Goal: Task Accomplishment & Management: Complete application form

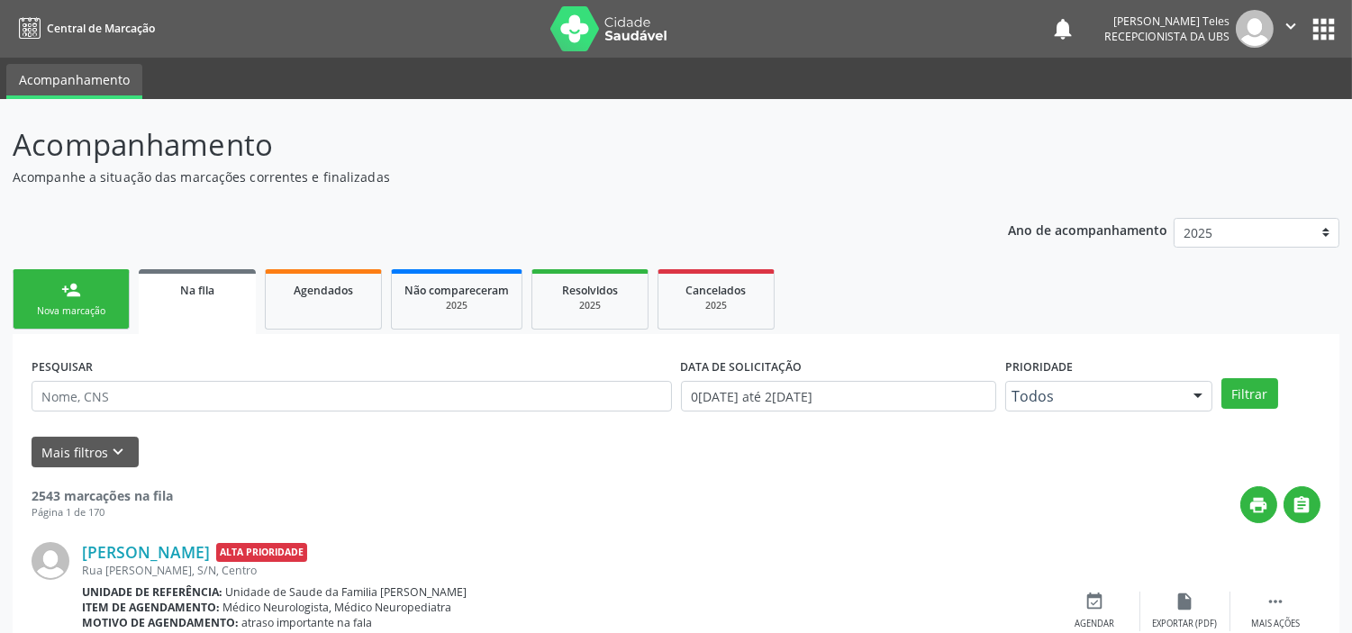
click at [75, 315] on div "Nova marcação" at bounding box center [71, 311] width 90 height 14
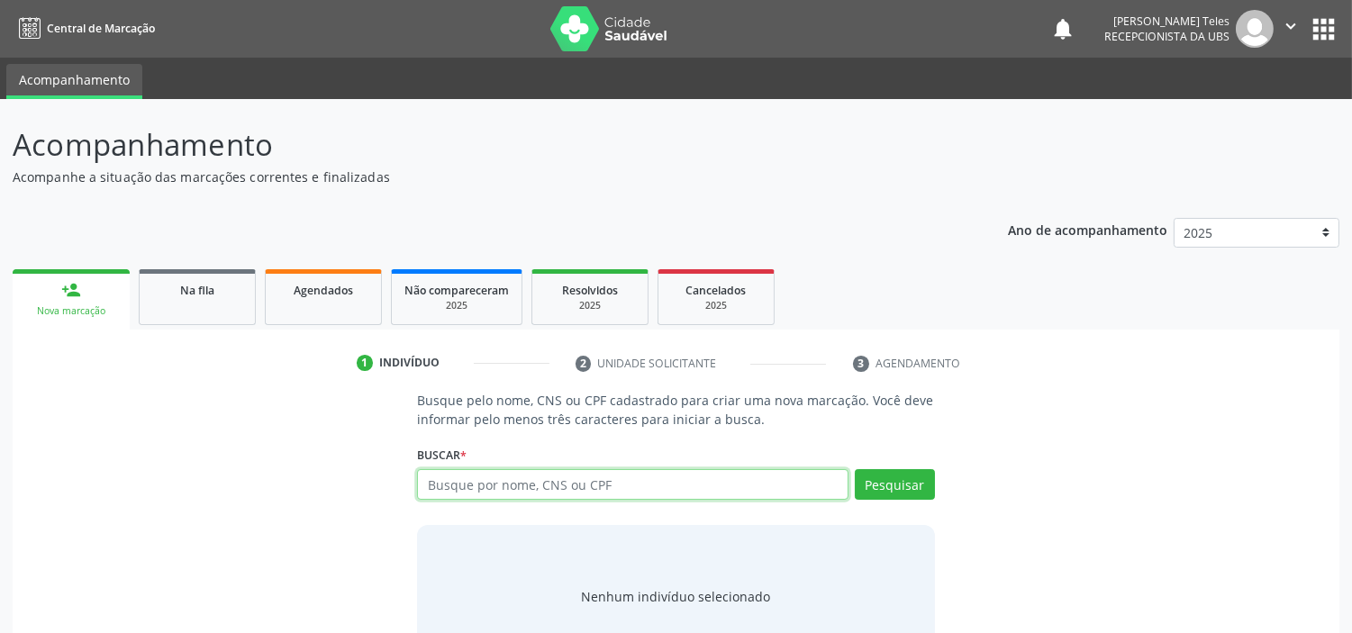
click at [555, 484] on input "text" at bounding box center [632, 484] width 430 height 31
type input "700506591416757"
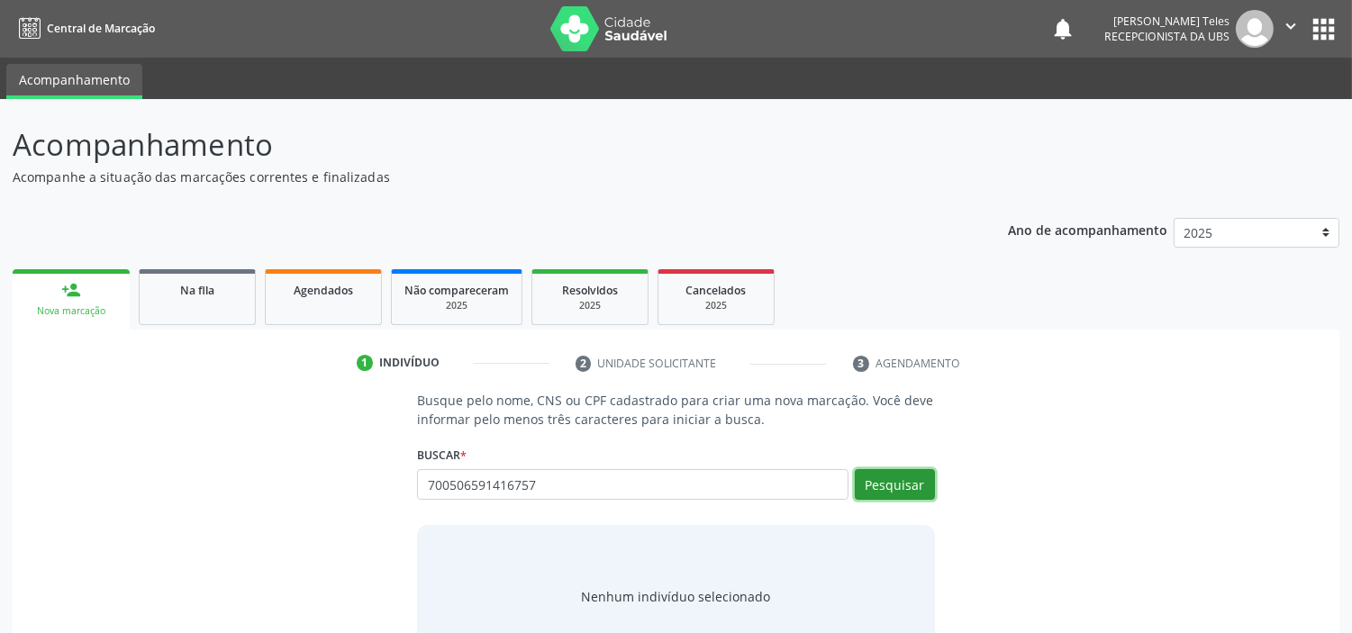
click at [899, 475] on button "Pesquisar" at bounding box center [895, 484] width 80 height 31
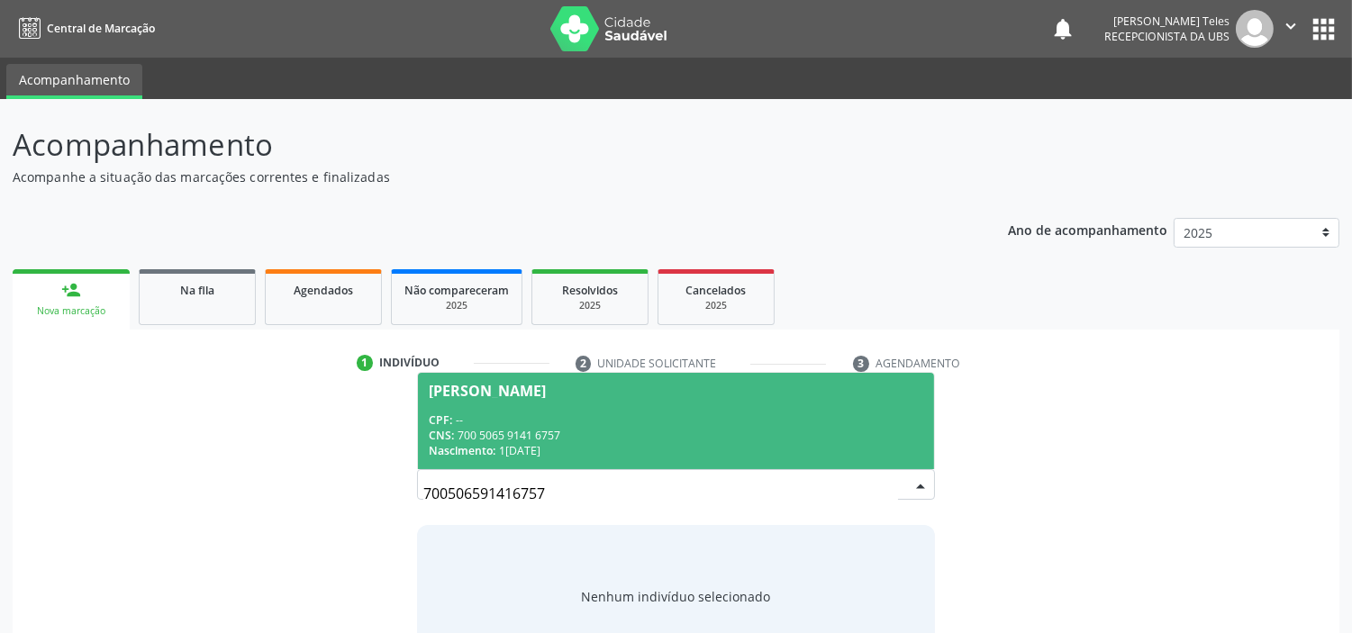
click at [537, 394] on div "[PERSON_NAME]" at bounding box center [487, 391] width 117 height 14
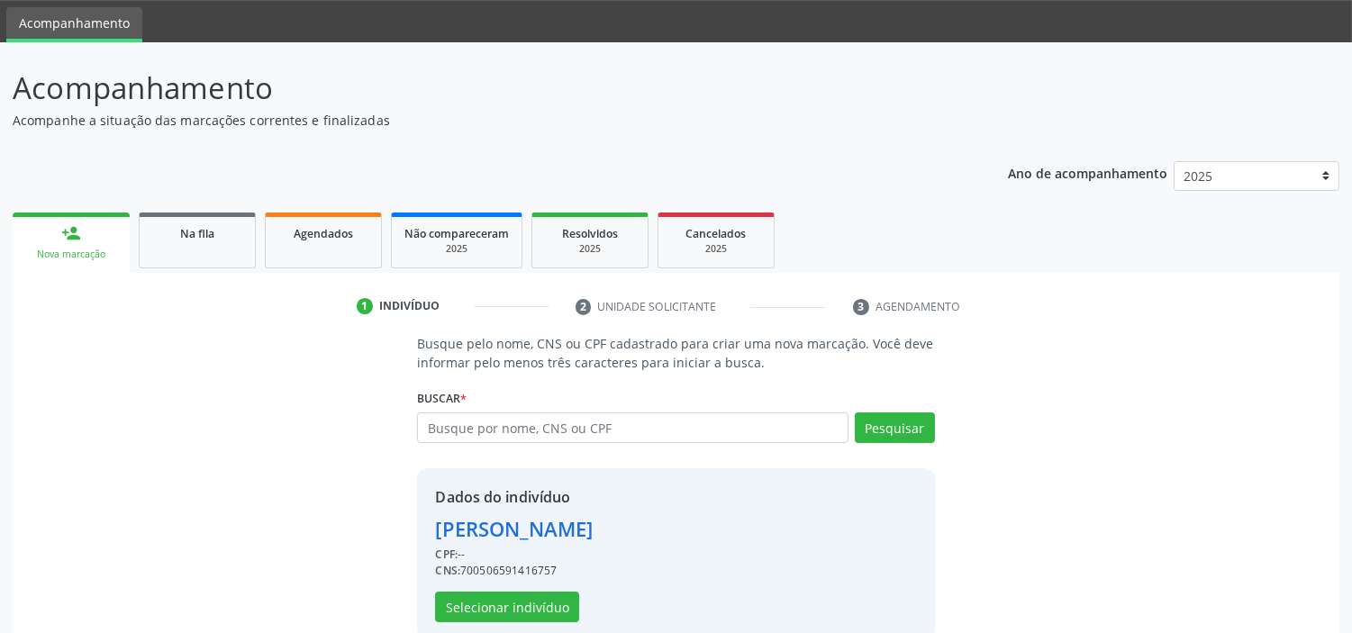
scroll to position [87, 0]
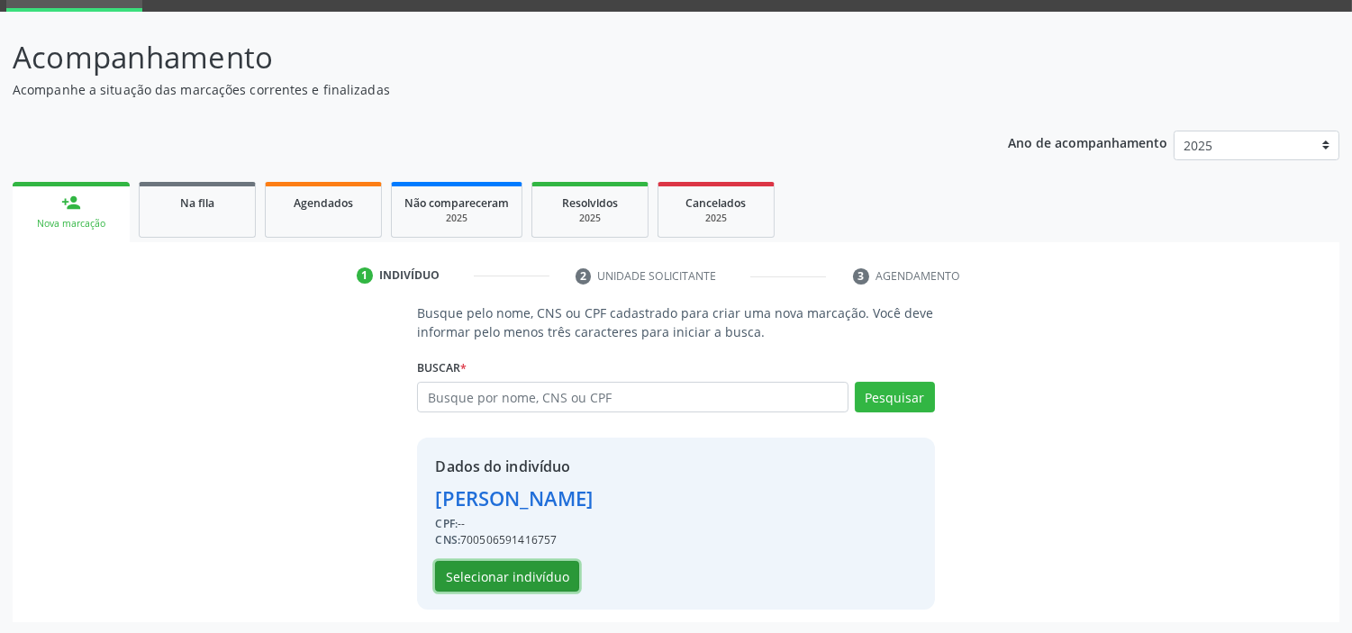
click at [513, 561] on button "Selecionar indivíduo" at bounding box center [507, 576] width 144 height 31
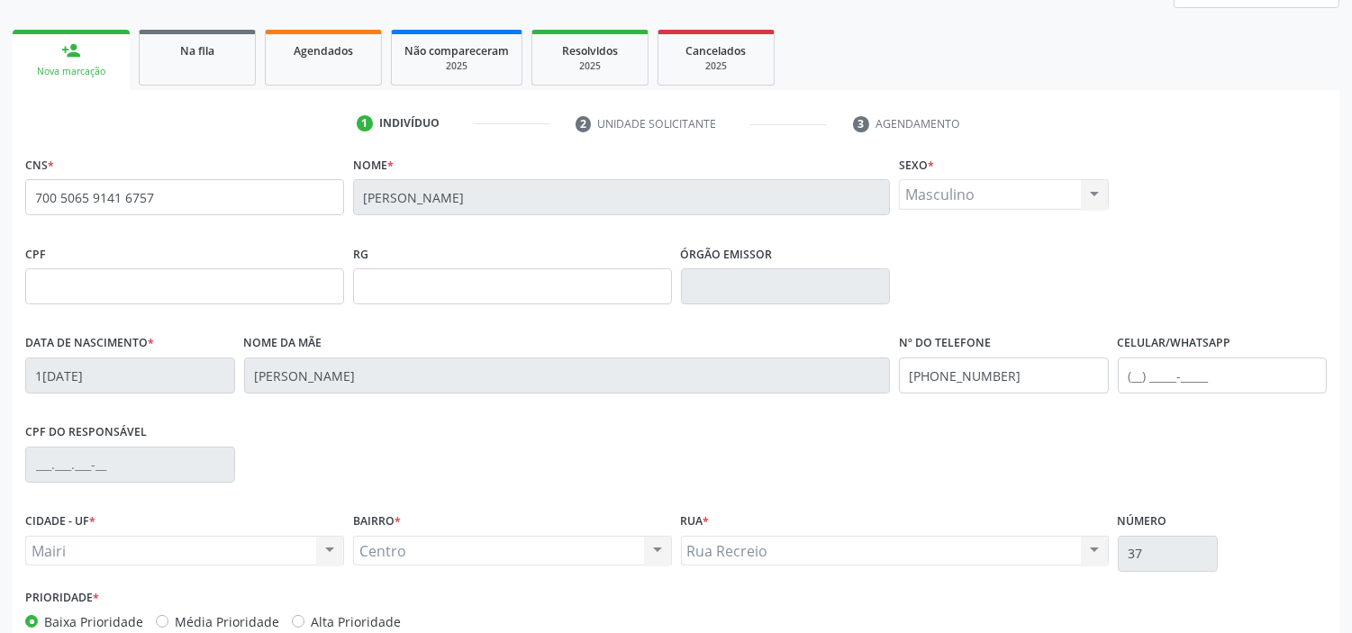
scroll to position [288, 0]
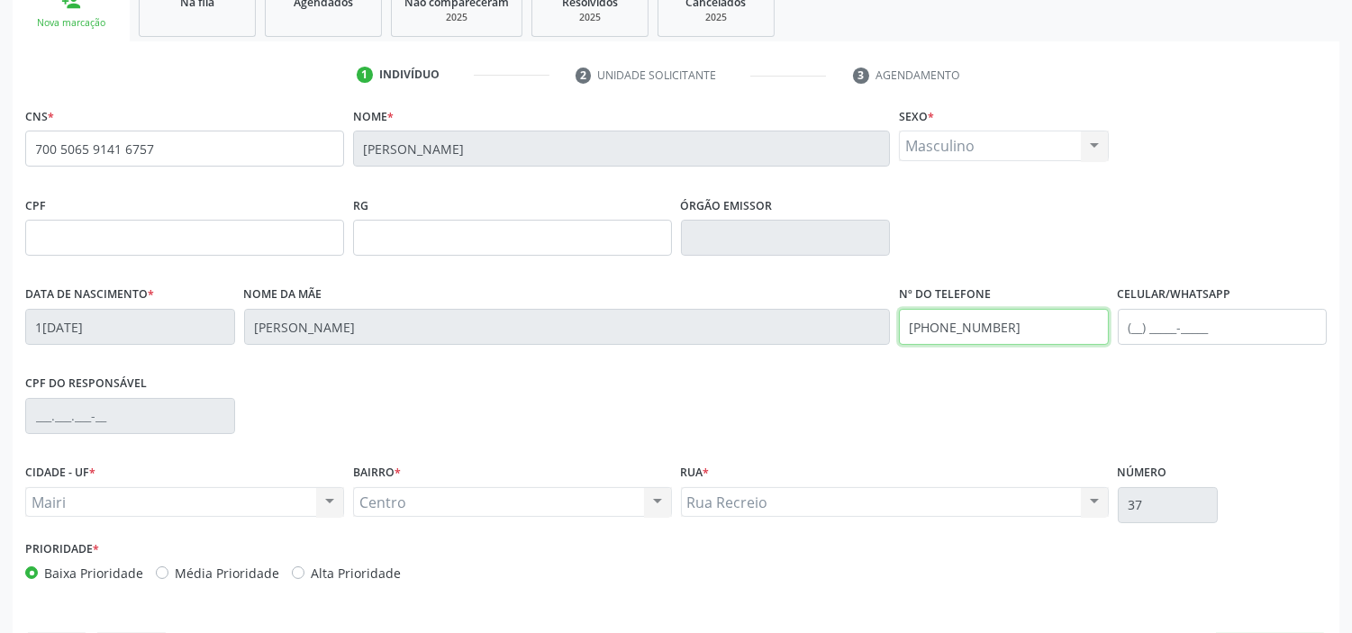
click at [1019, 337] on input "[PHONE_NUMBER]" at bounding box center [1004, 327] width 210 height 36
type input "("
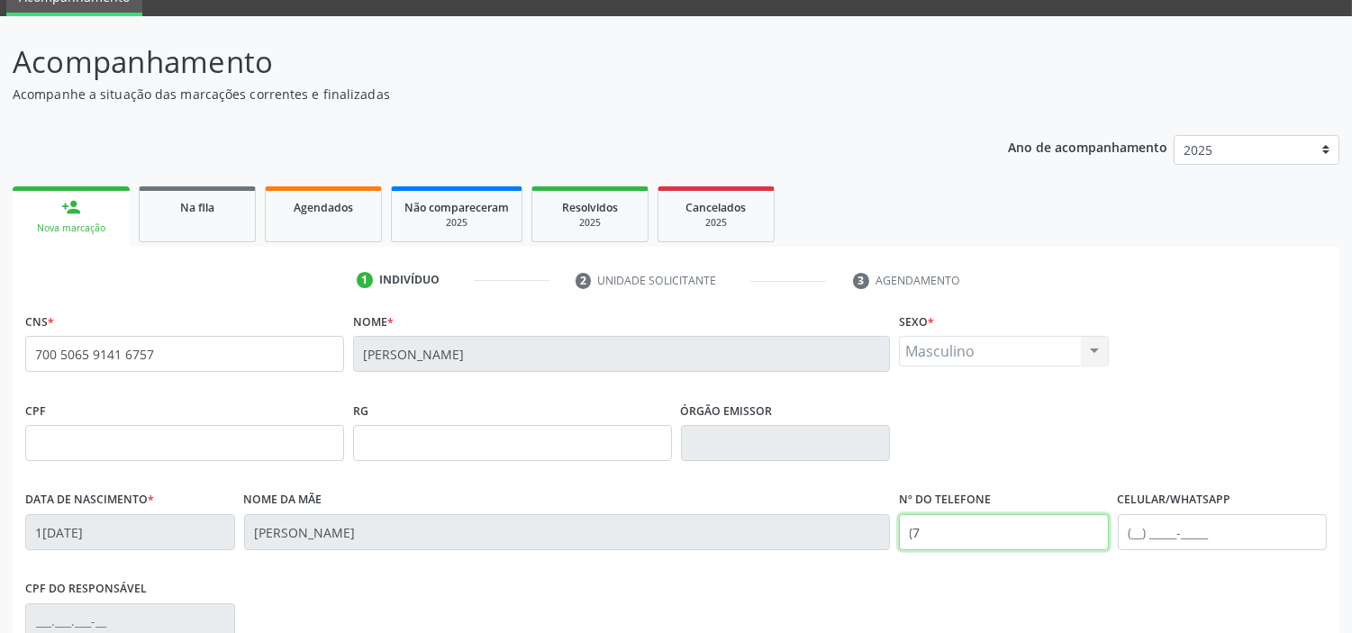
scroll to position [200, 0]
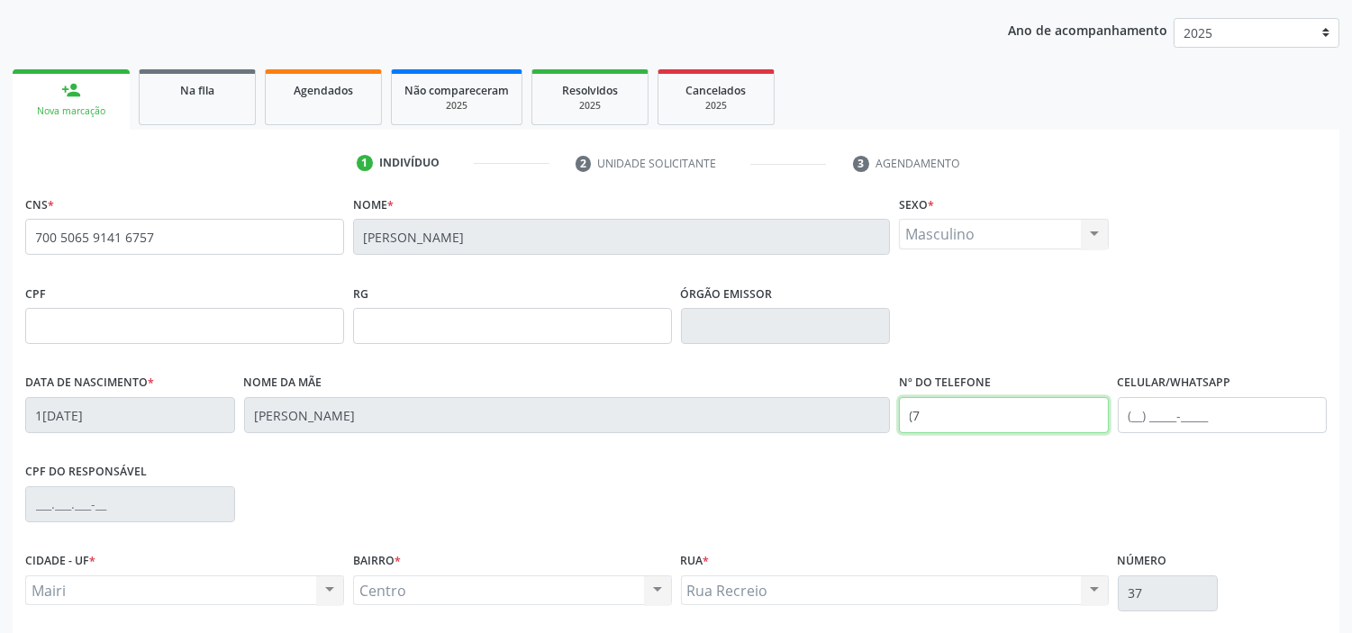
click at [964, 427] on input "(7" at bounding box center [1004, 415] width 210 height 36
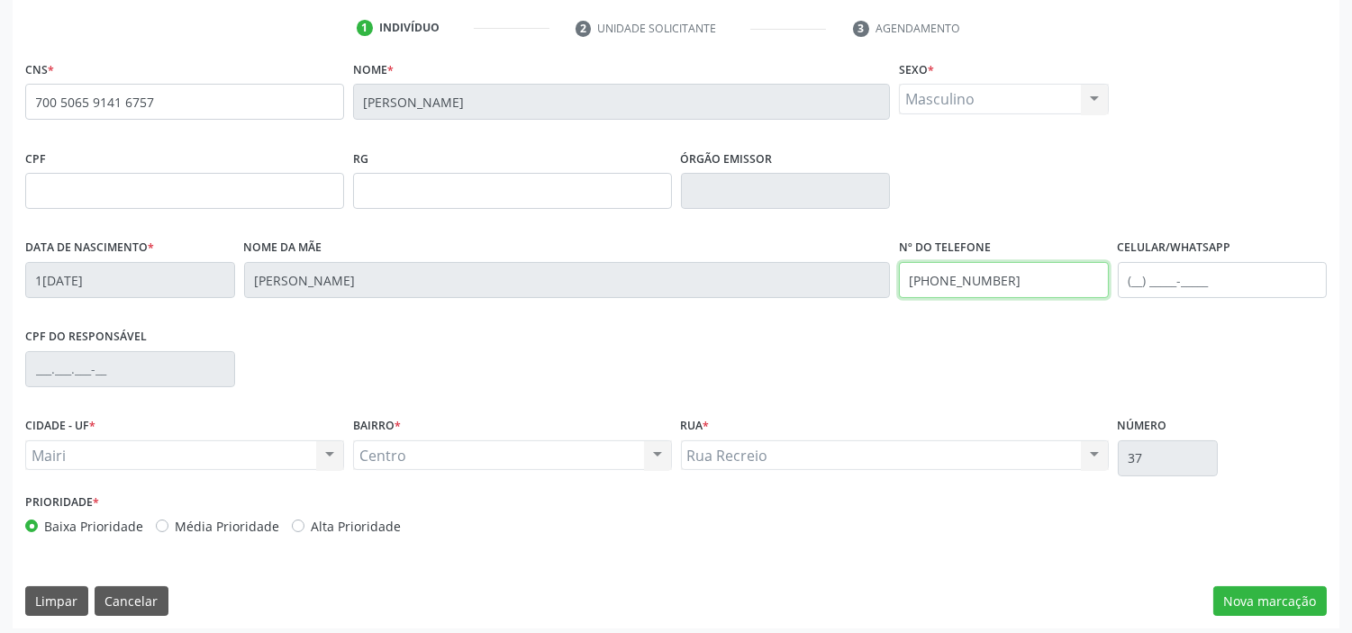
scroll to position [342, 0]
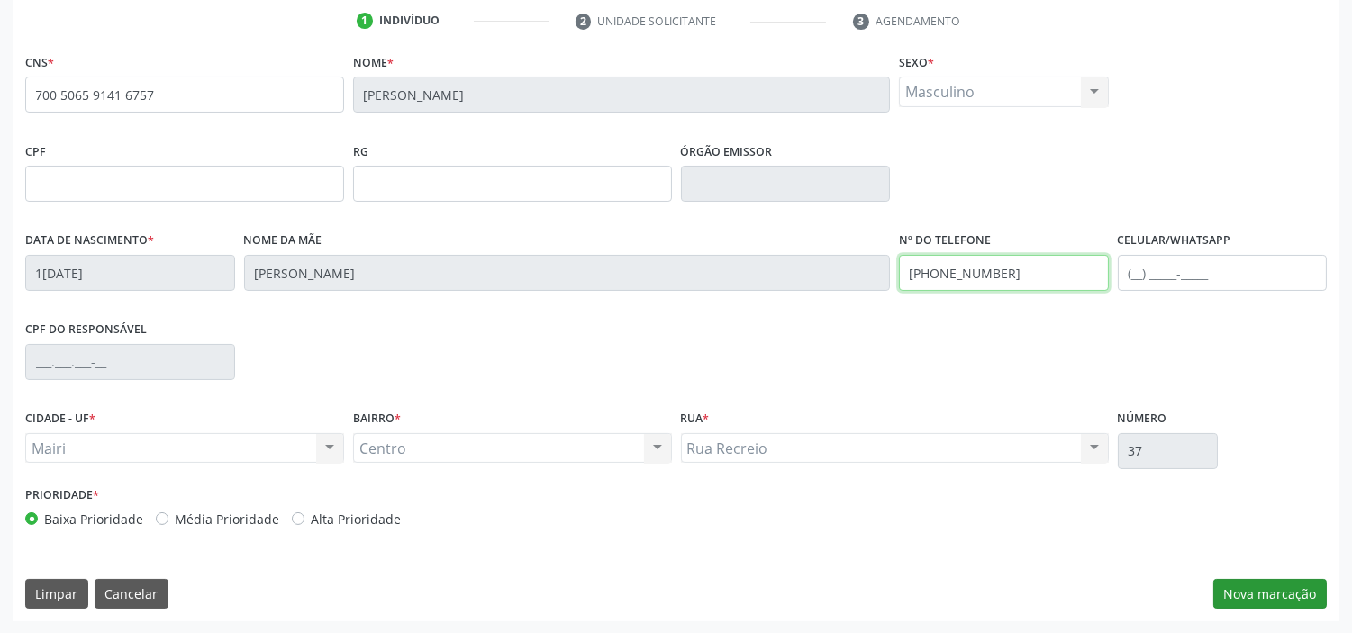
type input "[PHONE_NUMBER]"
click at [1253, 592] on button "Nova marcação" at bounding box center [1269, 594] width 113 height 31
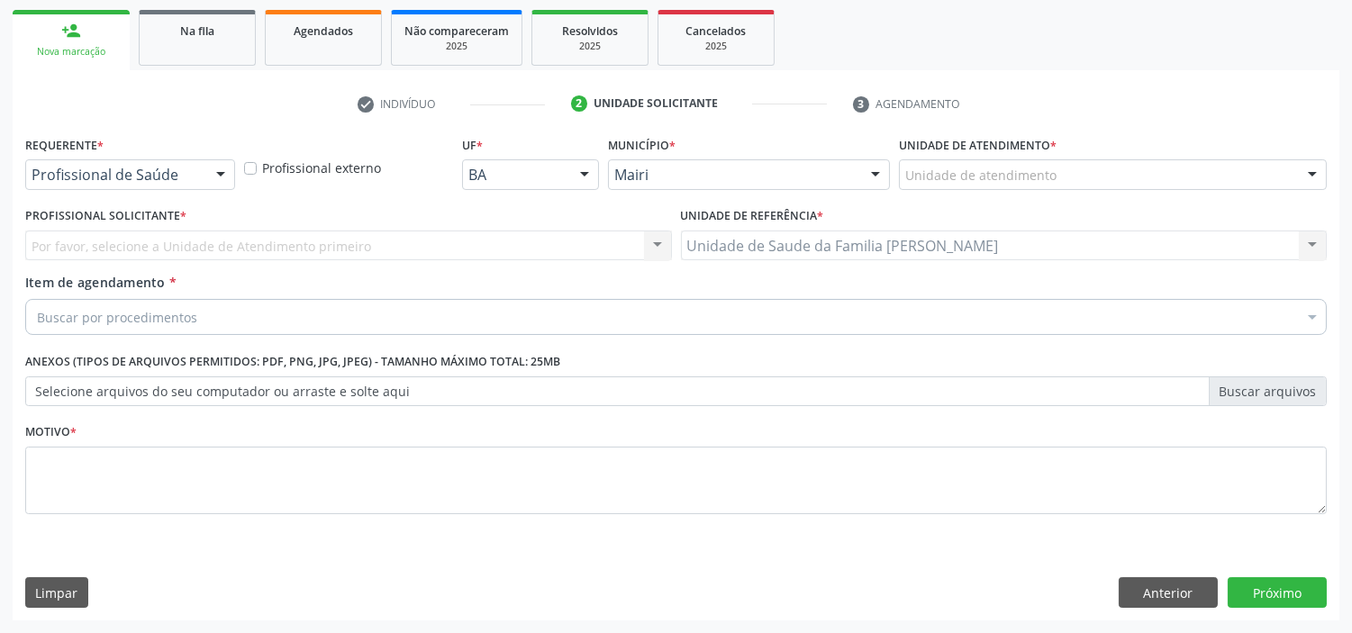
scroll to position [258, 0]
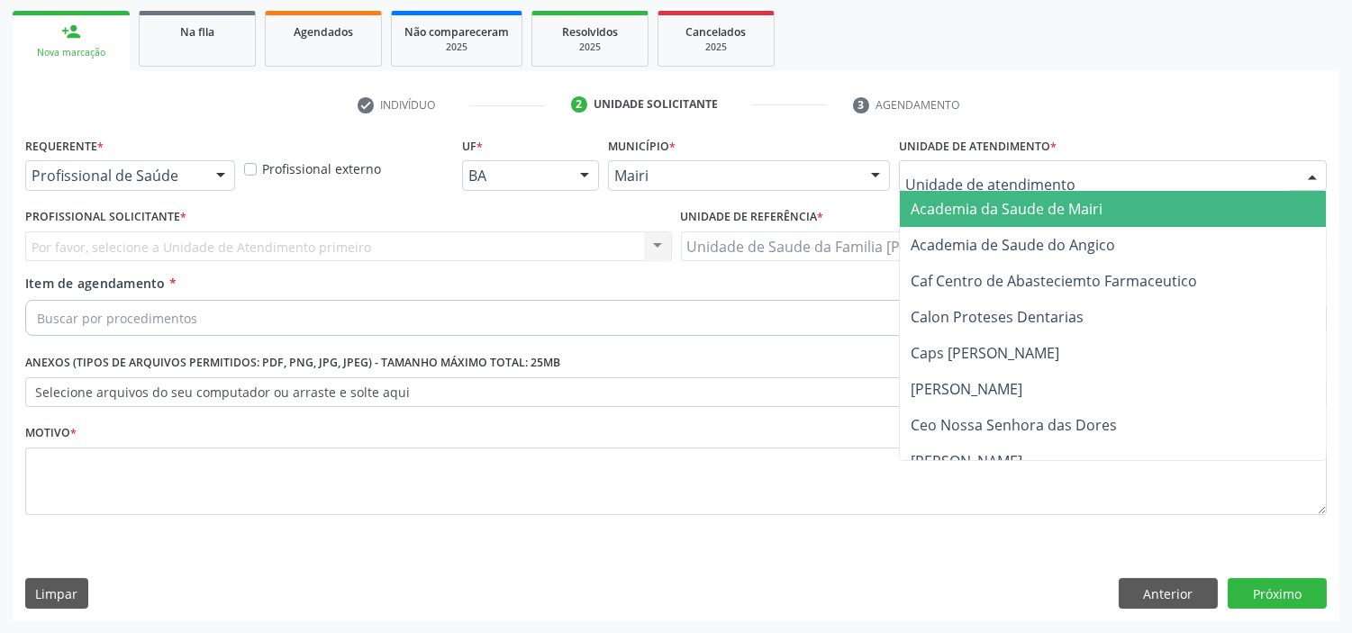
type input "J"
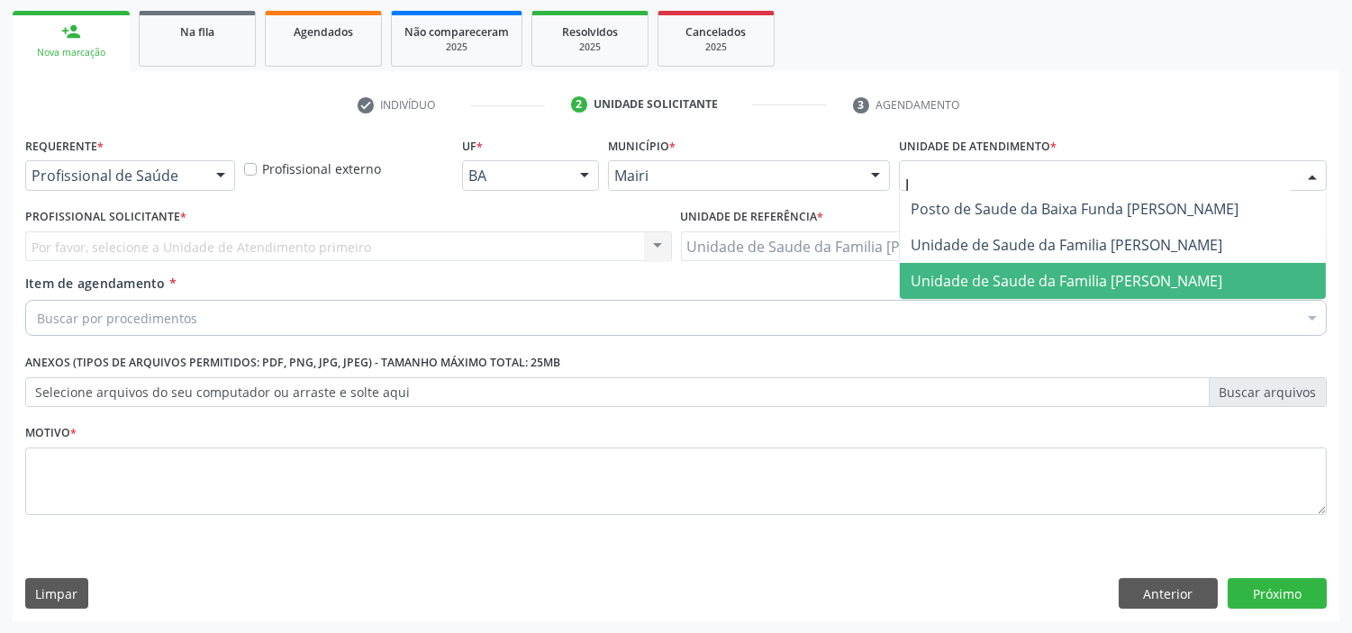
click at [1011, 276] on span "Unidade de Saude da Familia [PERSON_NAME]" at bounding box center [1066, 281] width 312 height 20
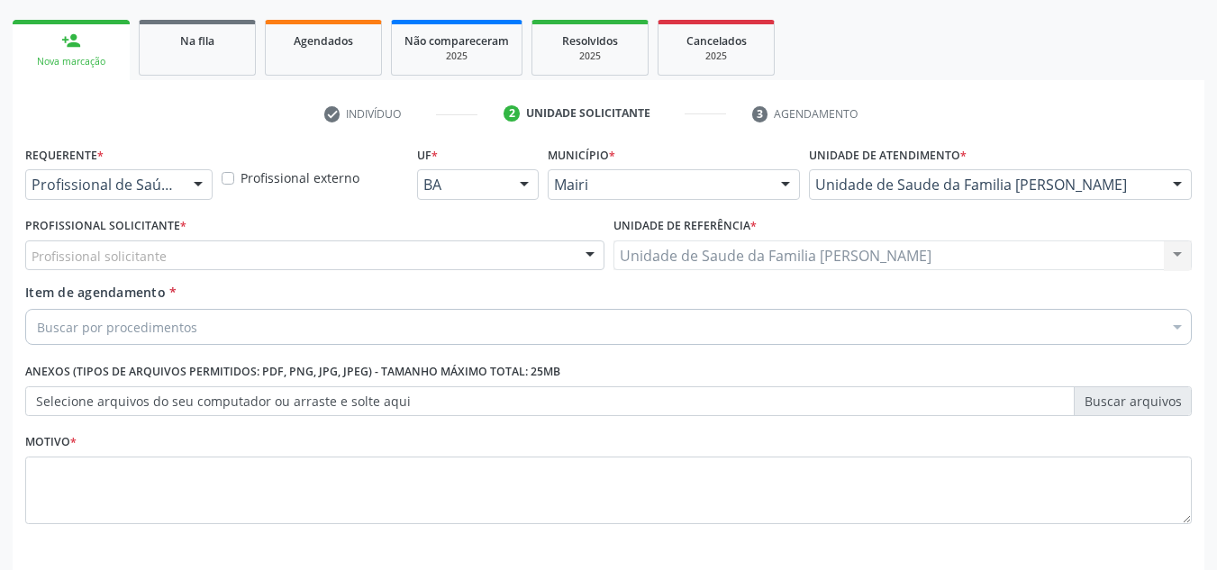
scroll to position [322, 0]
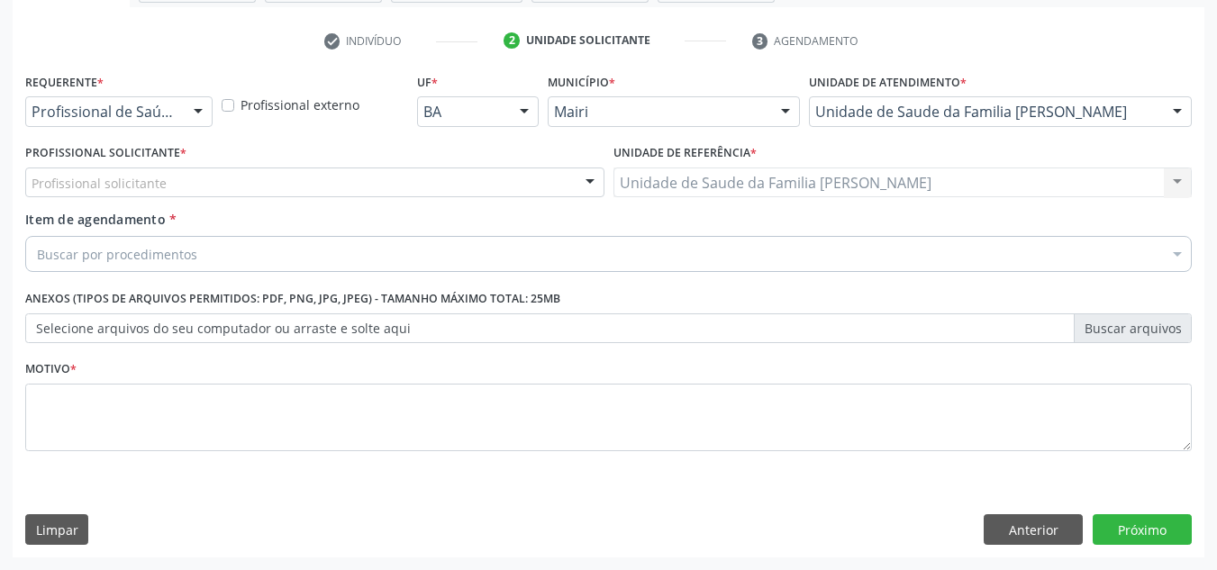
click at [236, 179] on div "Profissional solicitante" at bounding box center [314, 182] width 579 height 31
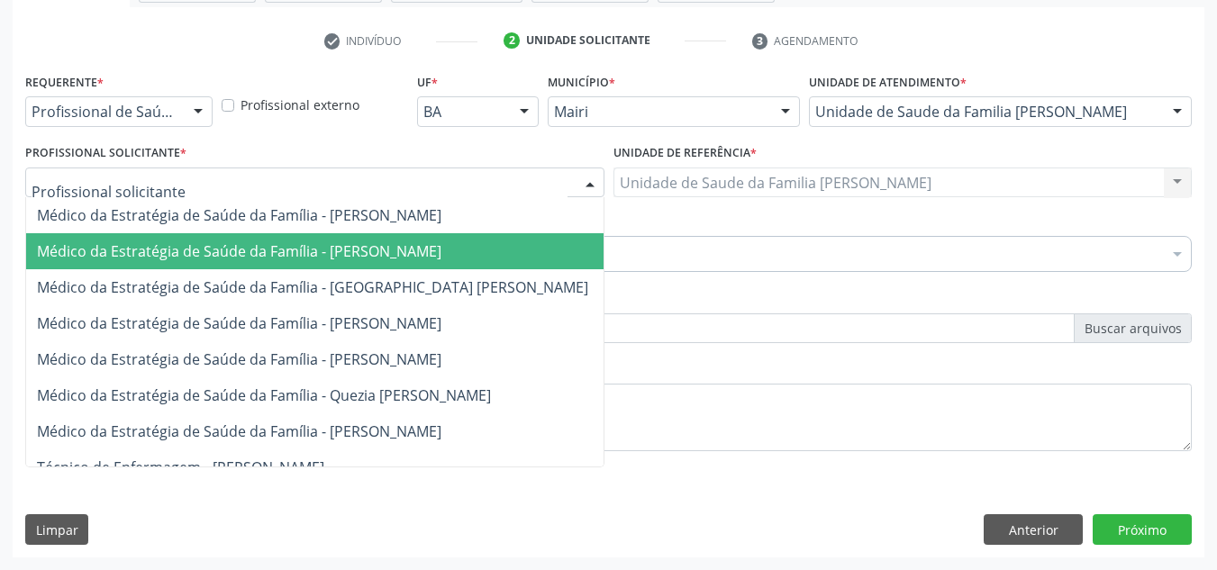
click at [427, 251] on span "Médico da Estratégia de Saúde da Família - [PERSON_NAME]" at bounding box center [239, 251] width 404 height 20
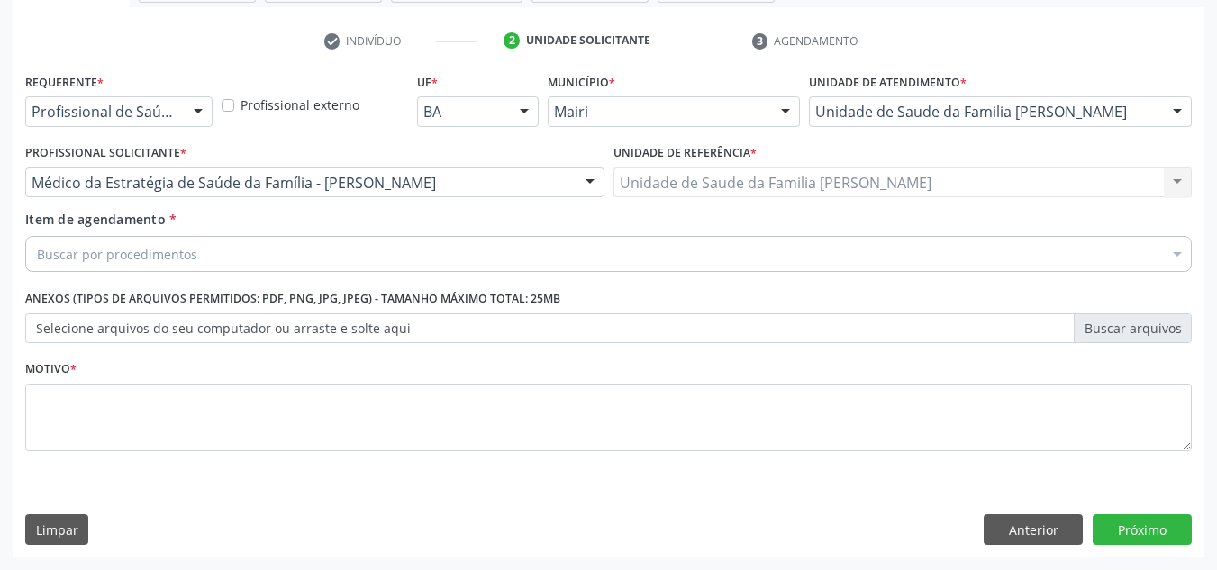
click at [298, 258] on div "Buscar por procedimentos" at bounding box center [608, 254] width 1166 height 36
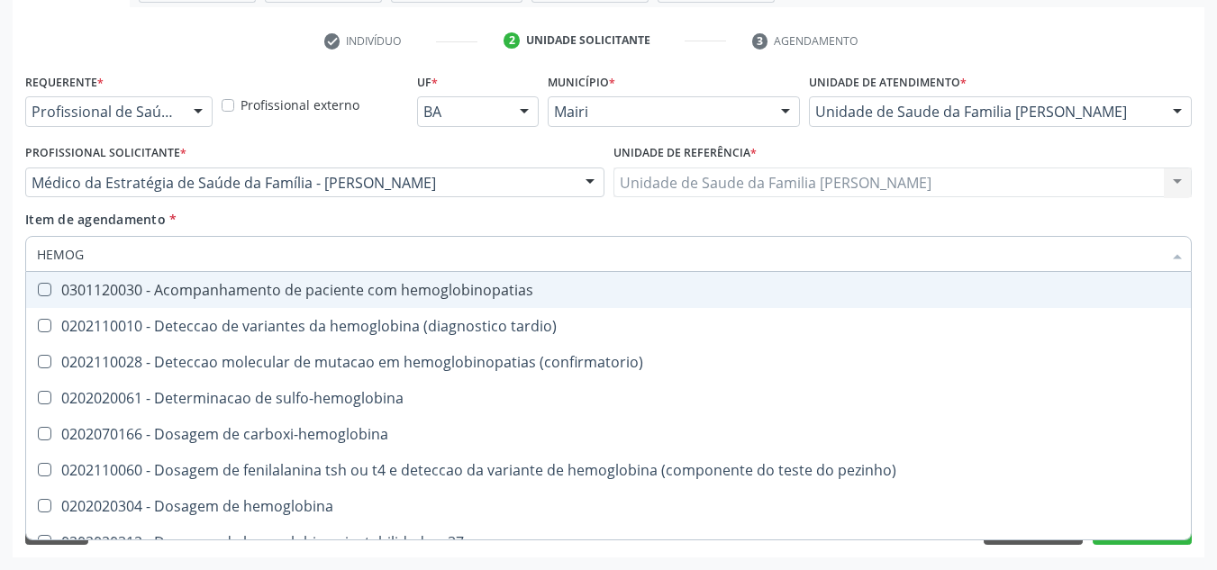
type input "HEMOGR"
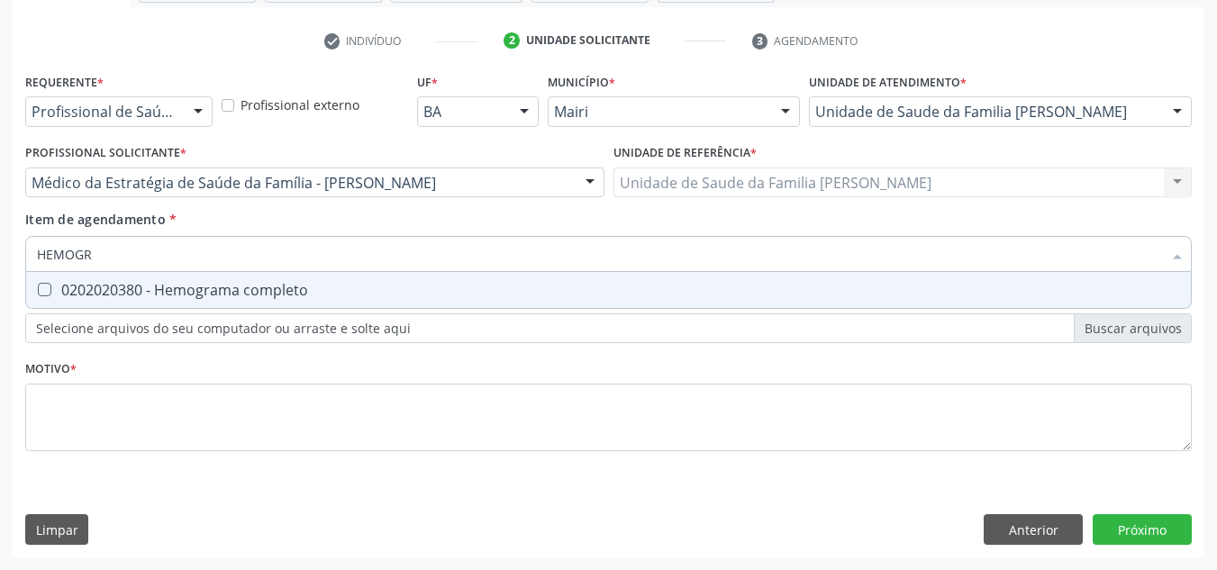
click at [309, 294] on div "0202020380 - Hemograma completo" at bounding box center [608, 290] width 1143 height 14
checkbox completo "true"
type input "HEMOG"
checkbox completo "false"
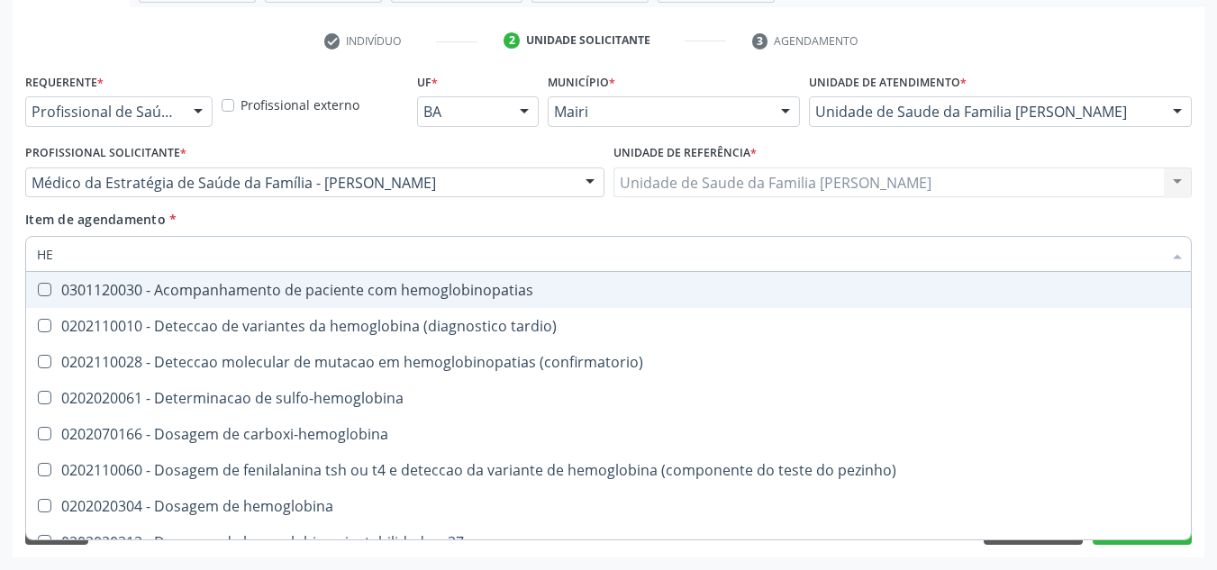
type input "H"
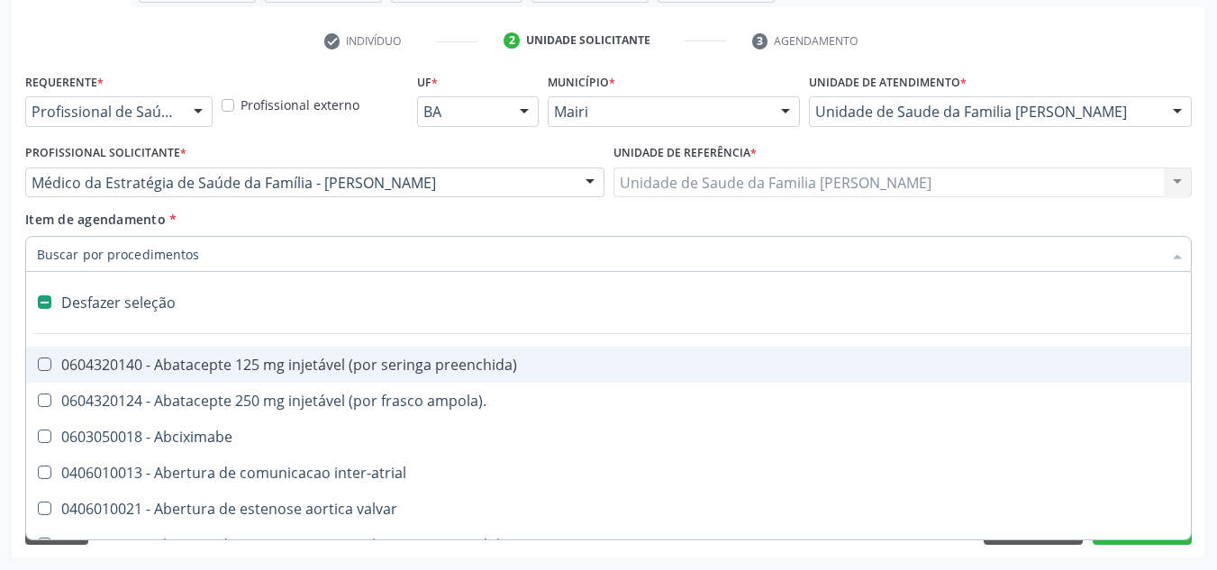
checkbox capsula\) "false"
type input "G"
checkbox adolescente\) "true"
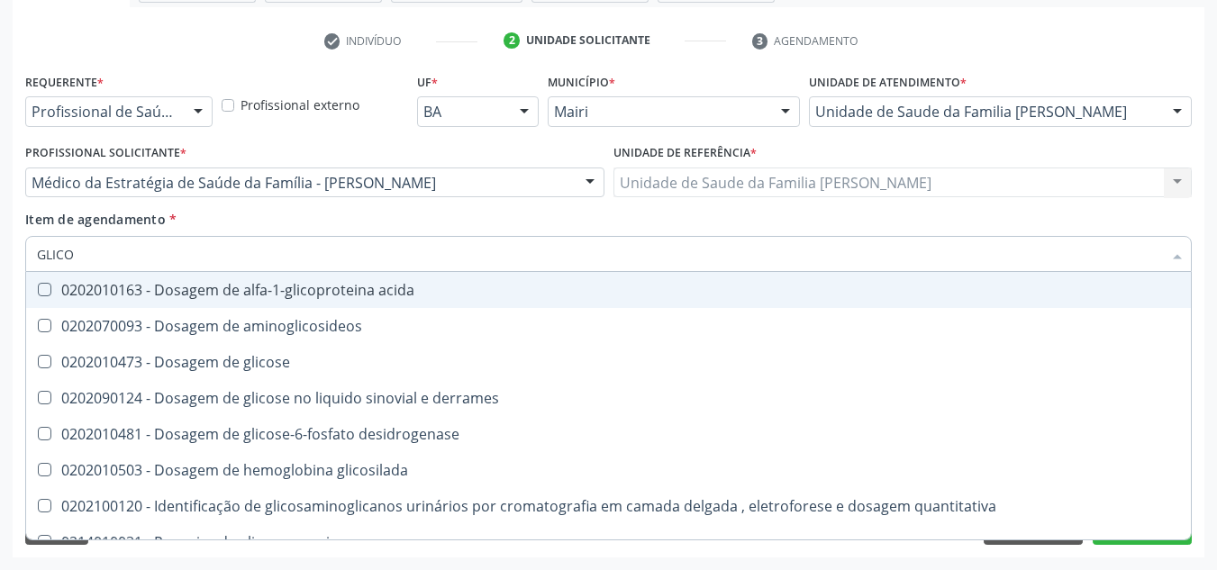
type input "GLICOS"
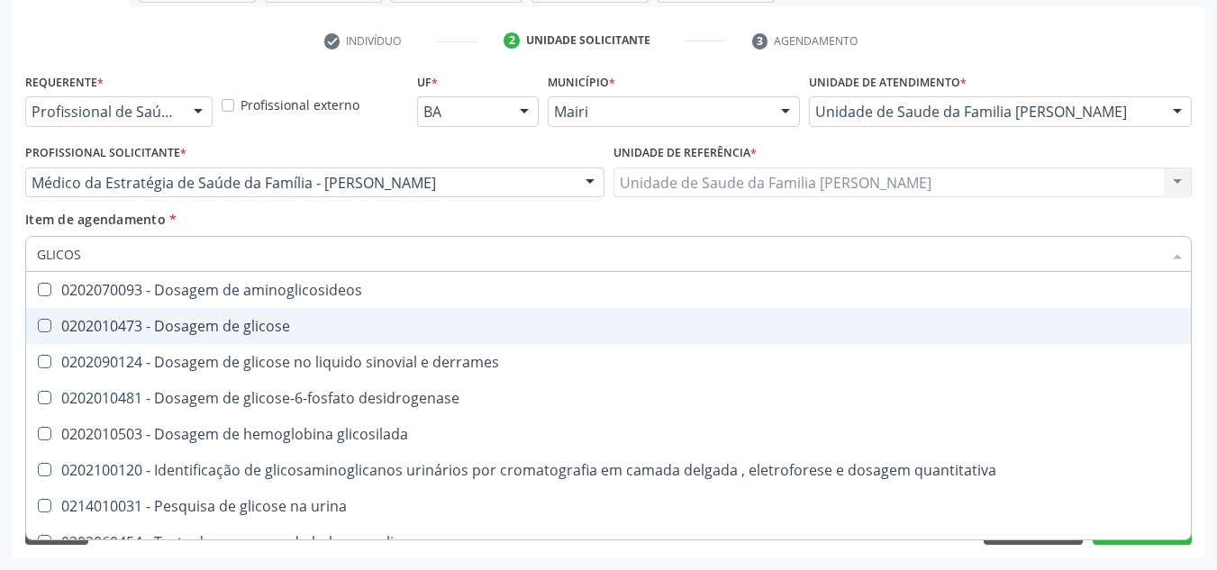
click at [298, 343] on span "0202010473 - Dosagem de glicose" at bounding box center [608, 326] width 1164 height 36
checkbox glicose "true"
type input "GLICO"
checkbox glicose "false"
checkbox derrames "true"
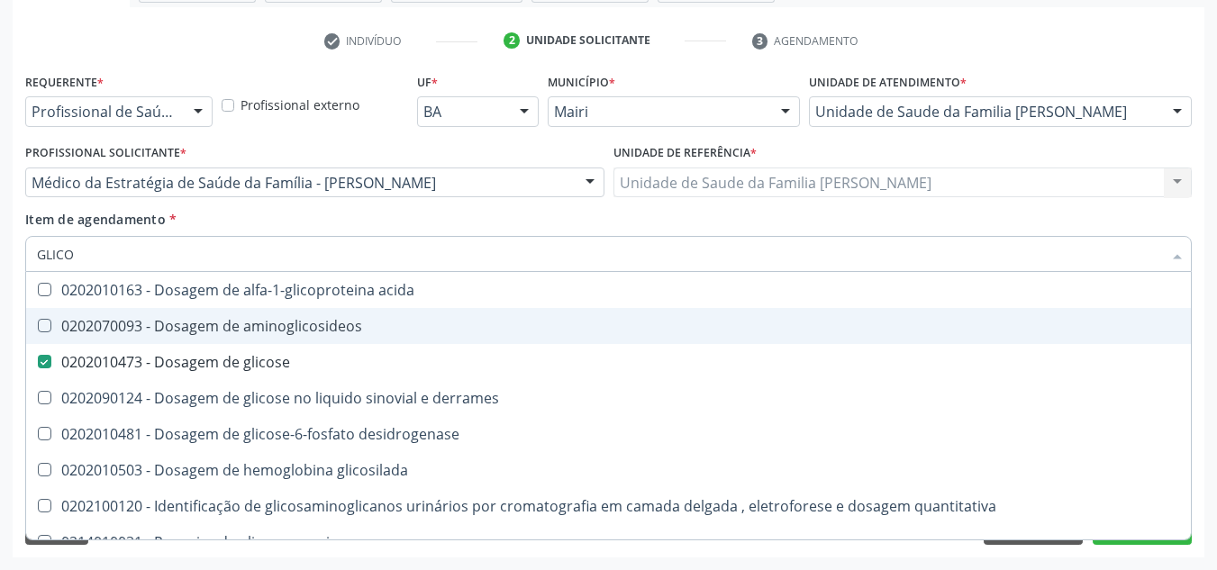
type input "GLIC"
checkbox glicose "false"
type input "G"
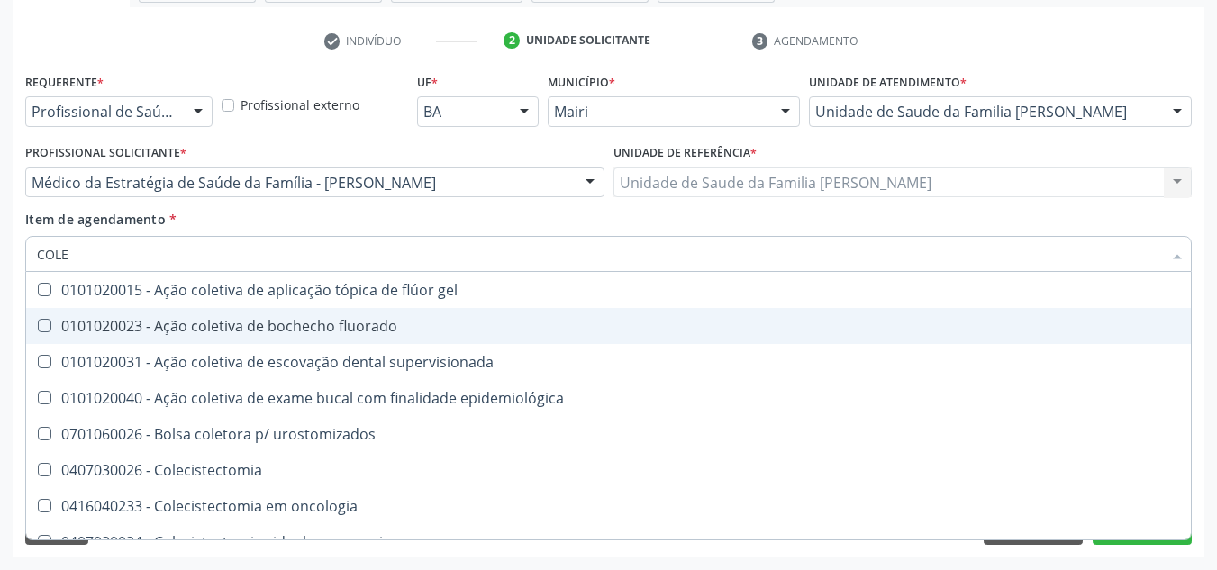
type input "COLES"
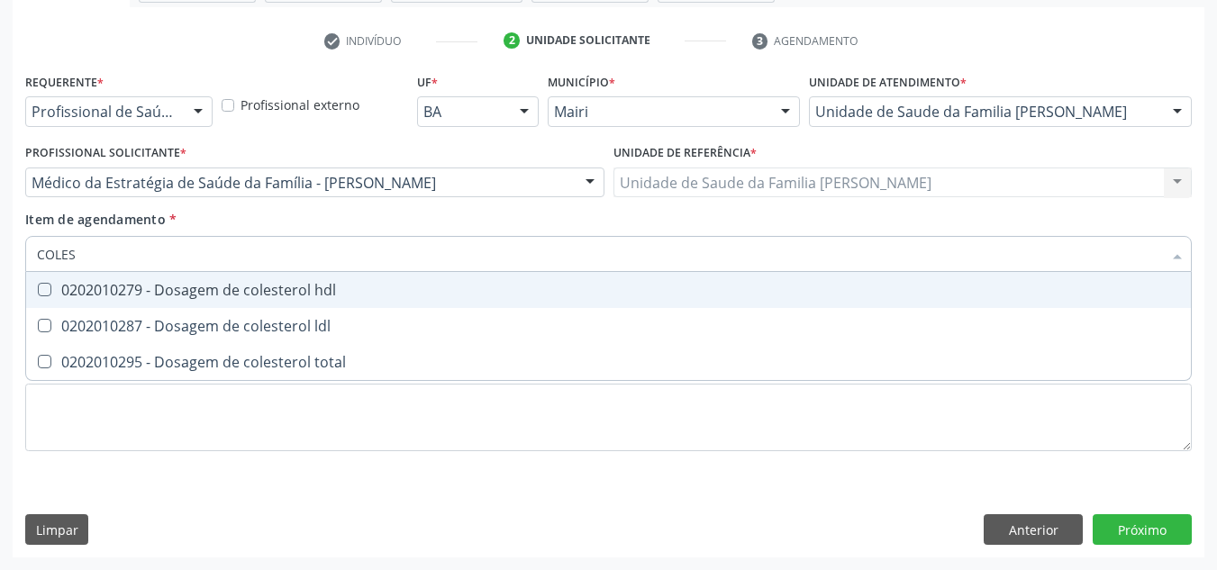
click at [294, 302] on span "0202010279 - Dosagem de colesterol hdl" at bounding box center [608, 290] width 1164 height 36
checkbox hdl "true"
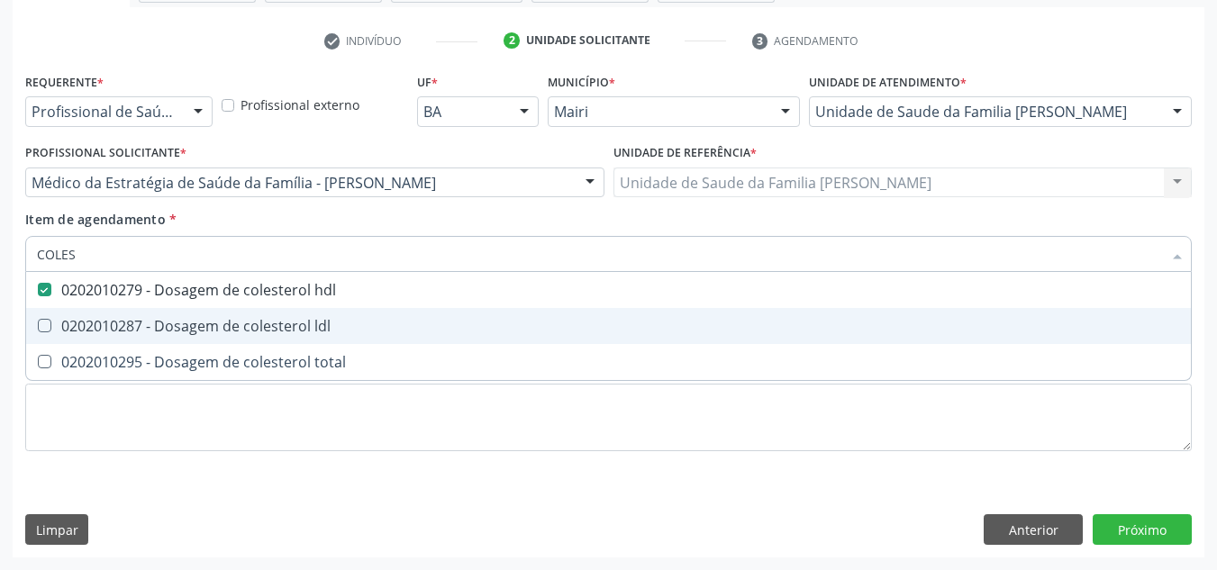
click at [294, 333] on div "0202010287 - Dosagem de colesterol ldl" at bounding box center [608, 326] width 1143 height 14
checkbox ldl "true"
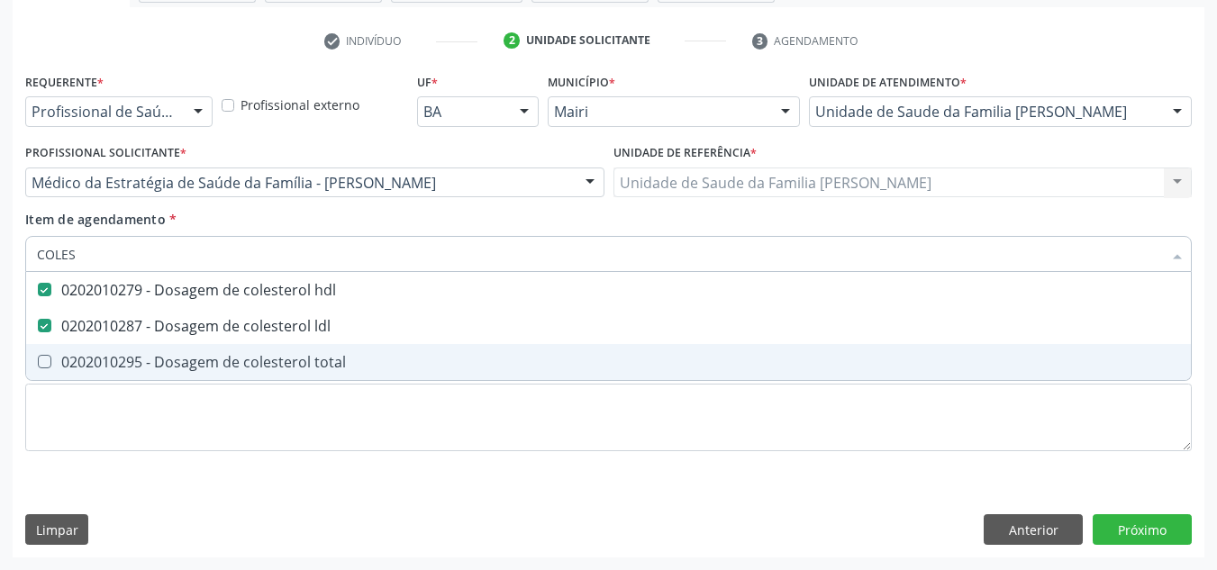
click at [292, 359] on div "0202010295 - Dosagem de colesterol total" at bounding box center [608, 362] width 1143 height 14
checkbox total "true"
type input "COLE"
checkbox hdl "false"
checkbox ldl "false"
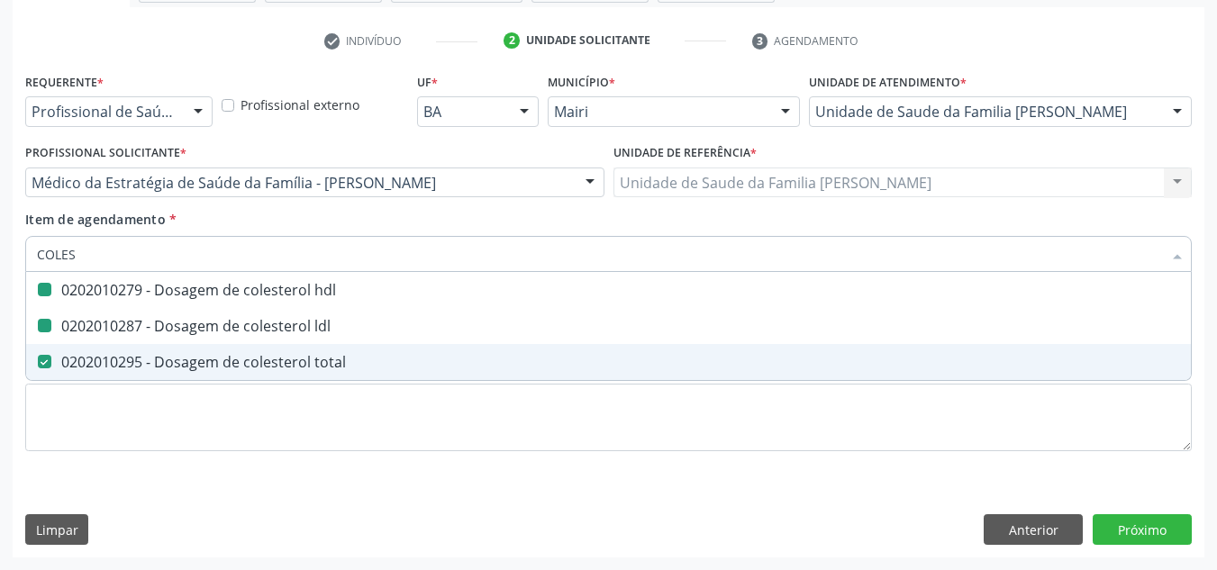
checkbox total "false"
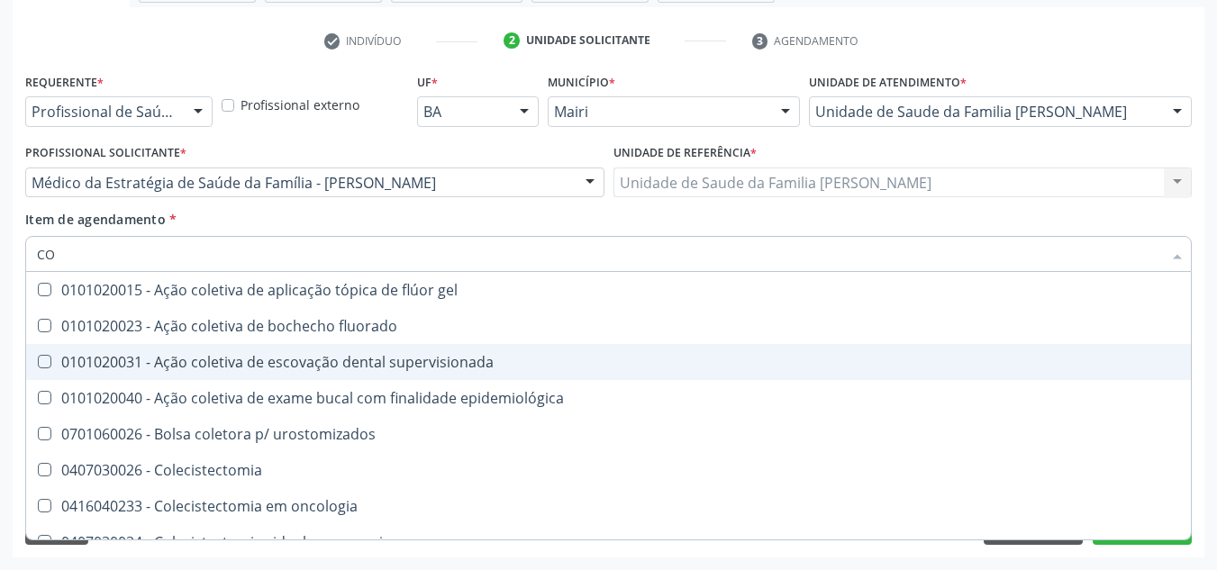
type input "C"
checkbox hdl "false"
checkbox ldl "false"
checkbox total "false"
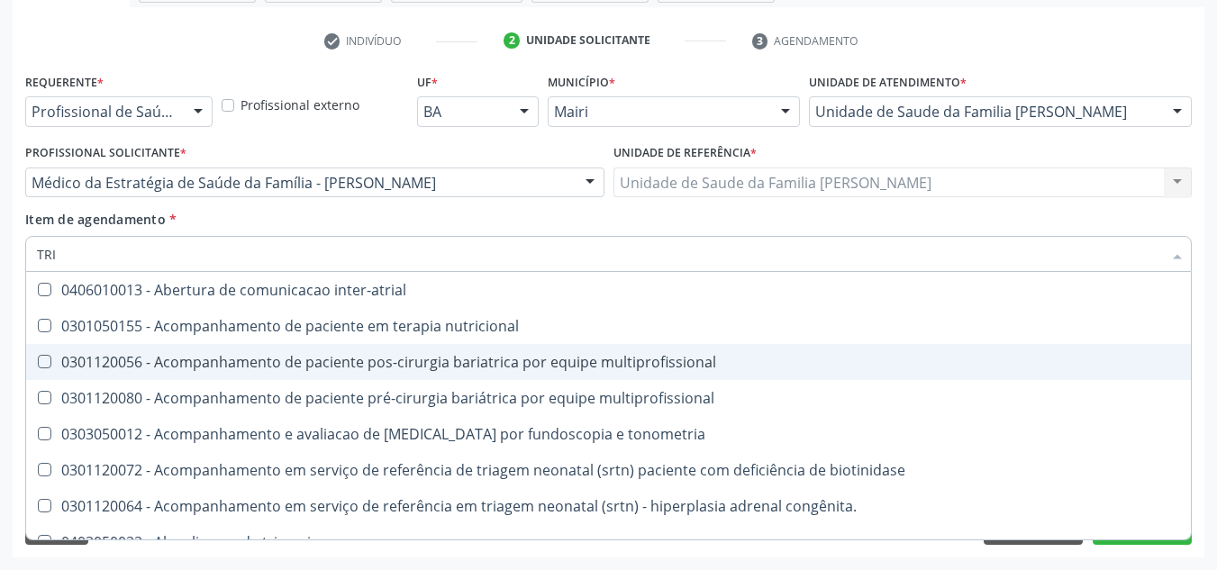
type input "TRIG"
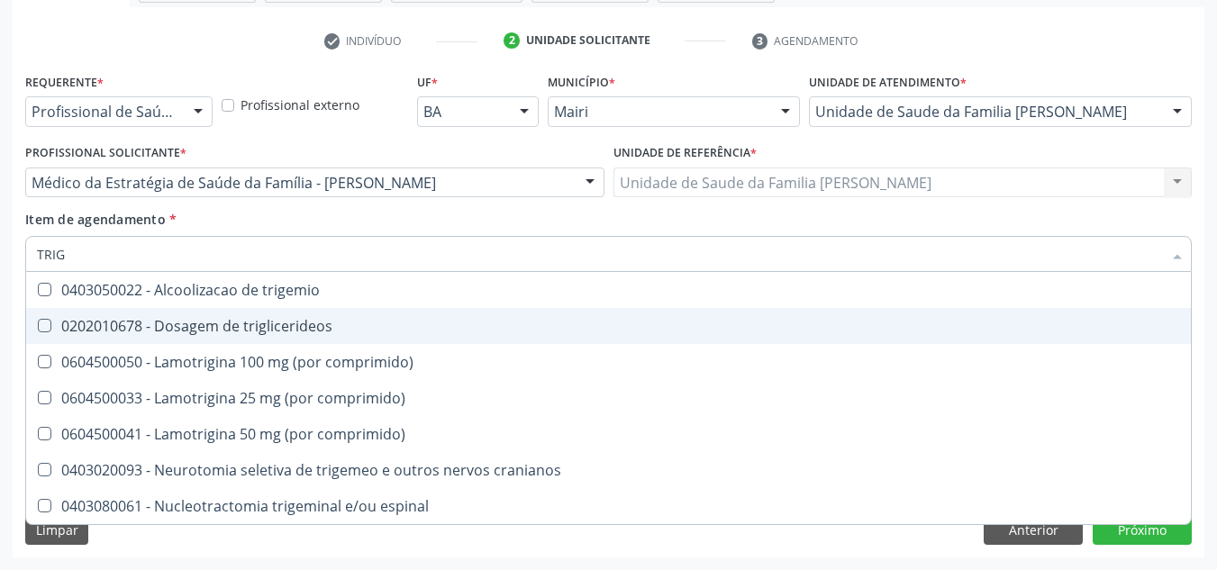
click at [285, 329] on div "0202010678 - Dosagem de triglicerideos" at bounding box center [608, 326] width 1143 height 14
checkbox triglicerideos "true"
type input "TRI"
checkbox triglicerideos "false"
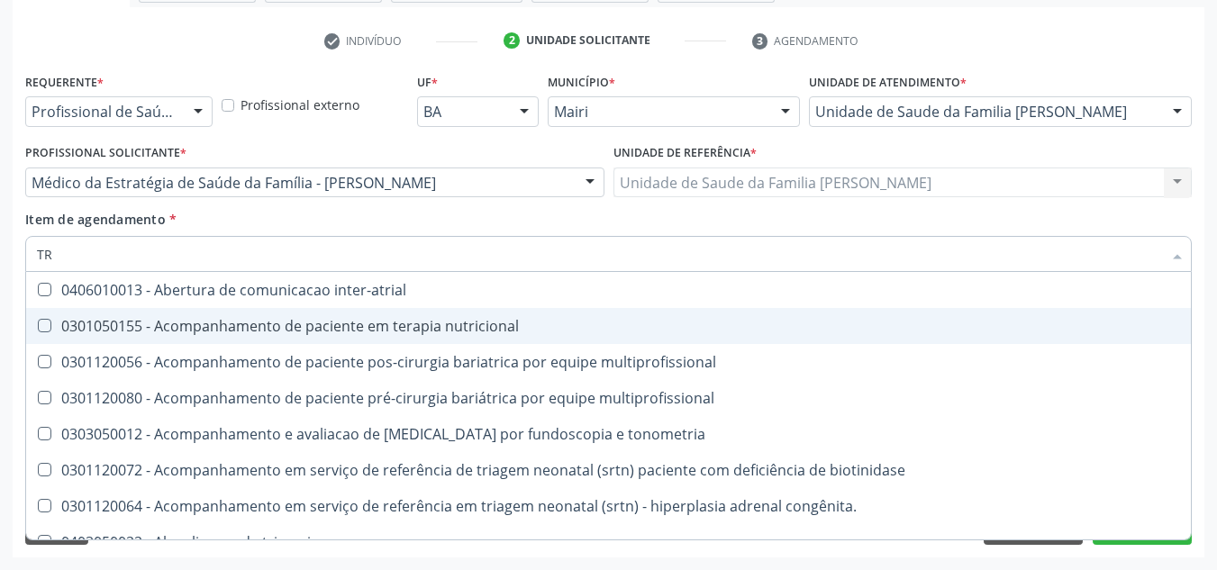
type input "T"
checkbox triglicerideos "false"
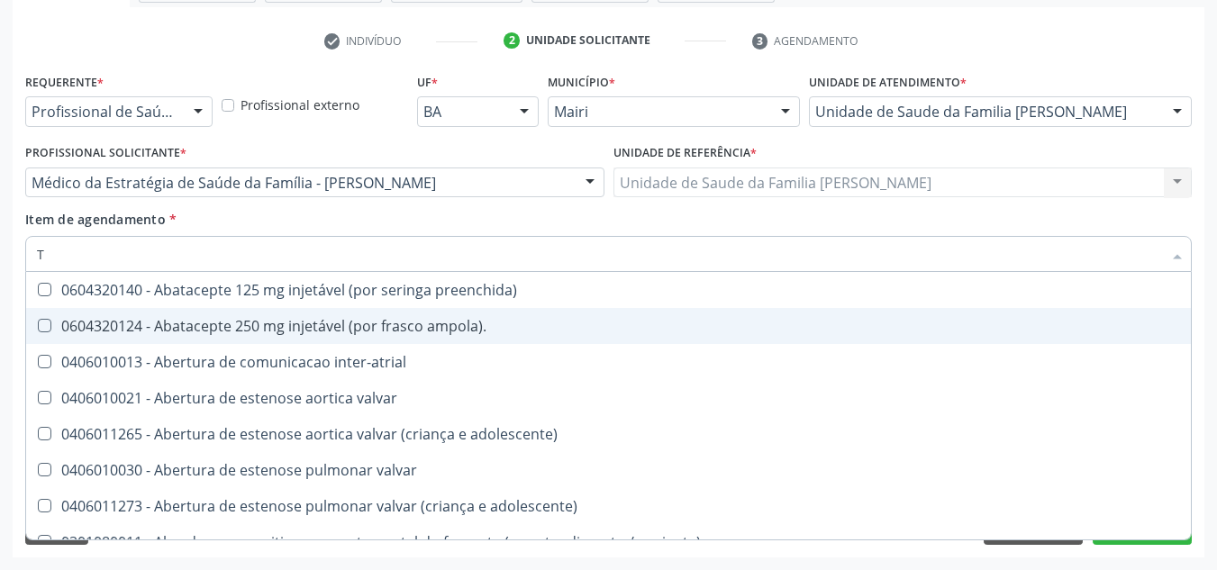
type input "TG"
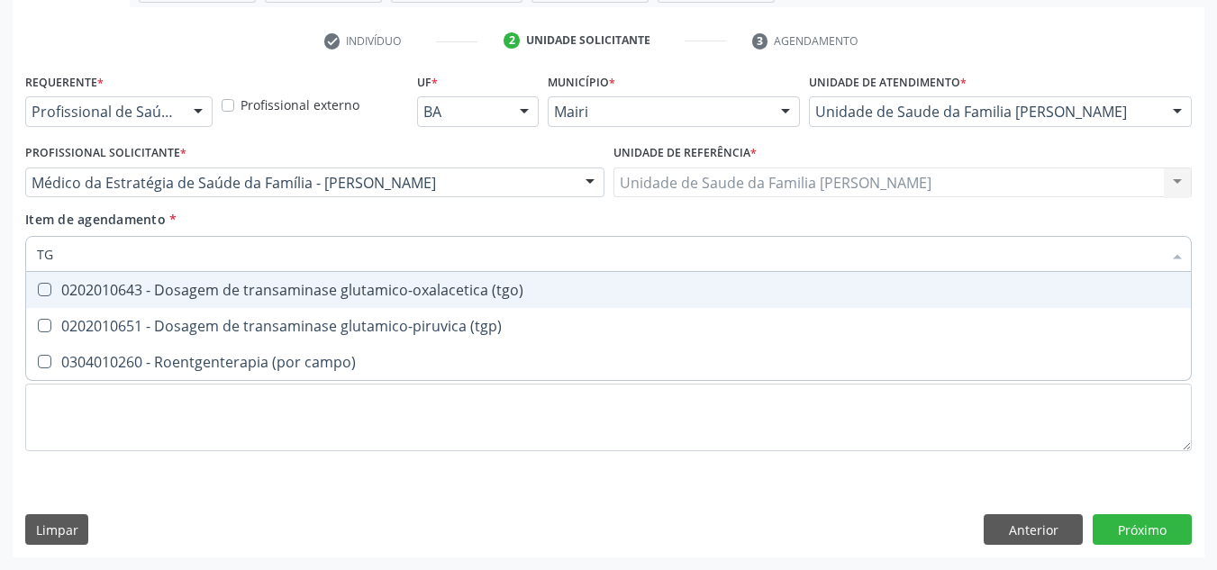
click at [294, 288] on div "0202010643 - Dosagem de transaminase glutamico-oxalacetica (tgo)" at bounding box center [608, 290] width 1143 height 14
checkbox \(tgo\) "true"
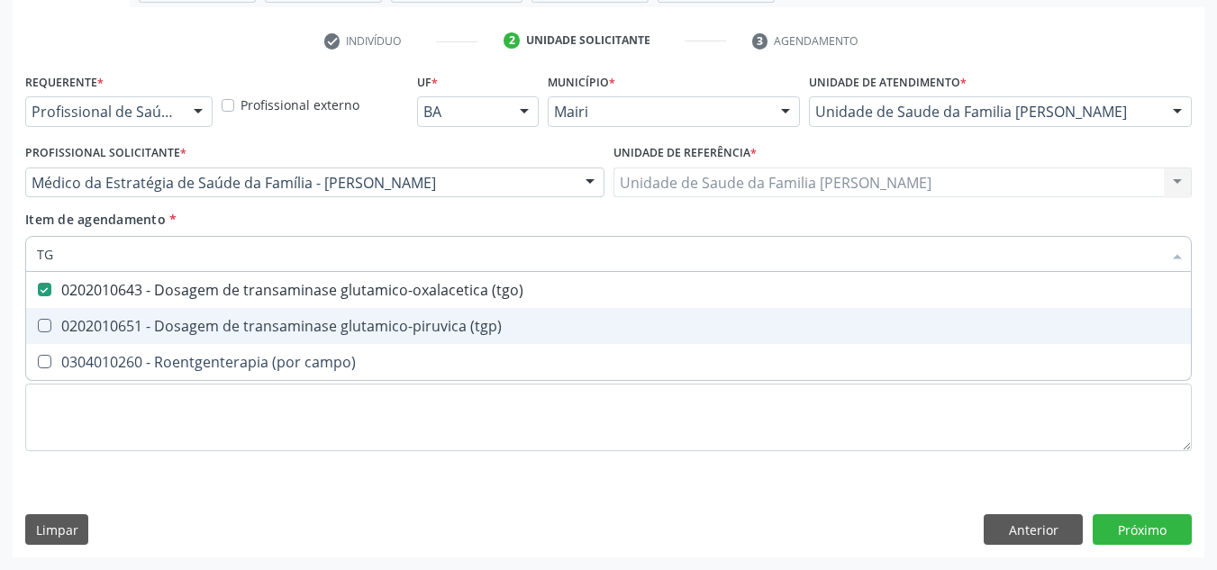
click at [298, 323] on div "0202010651 - Dosagem de transaminase glutamico-piruvica (tgp)" at bounding box center [608, 326] width 1143 height 14
checkbox \(tgp\) "true"
type input "T"
checkbox \(tgo\) "false"
checkbox \(tgp\) "false"
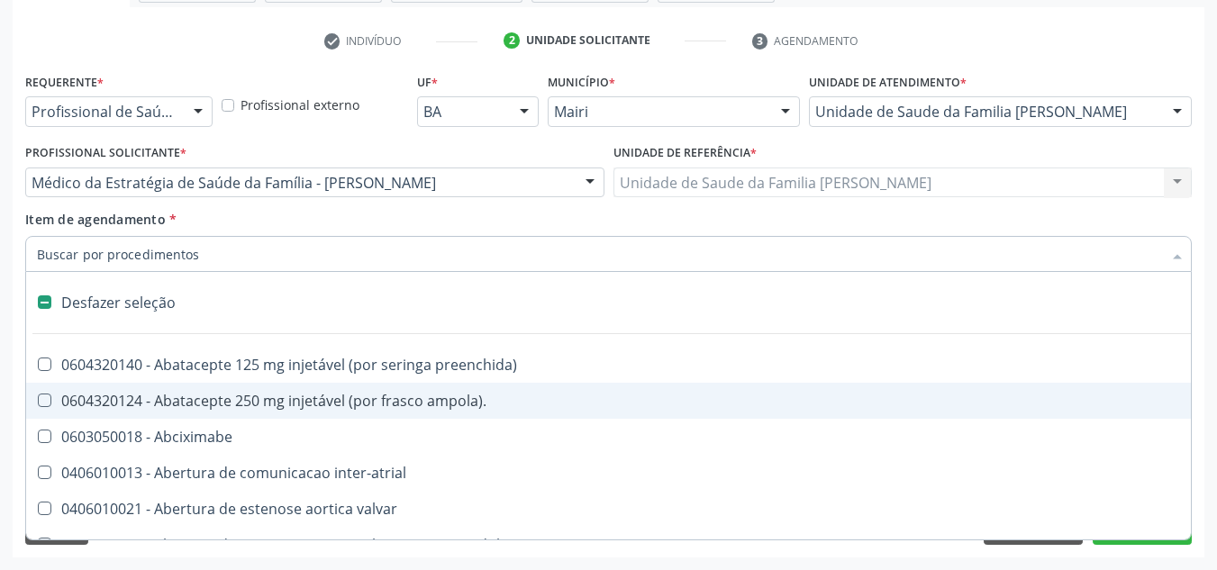
type input "U"
checkbox sexual "true"
checkbox aparentado "true"
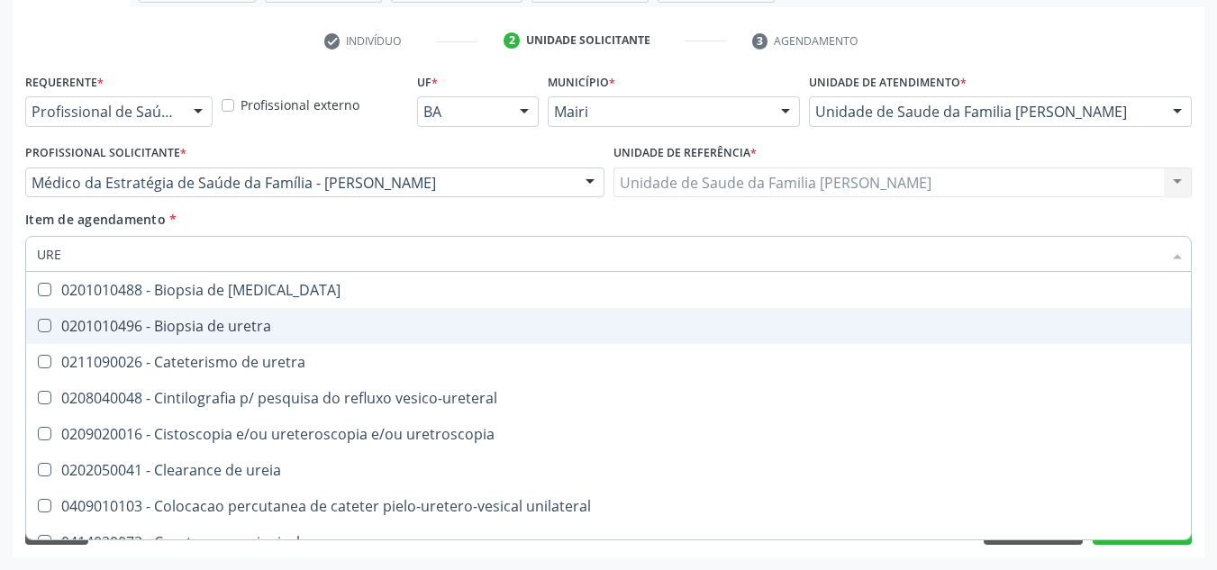
type input "UREI"
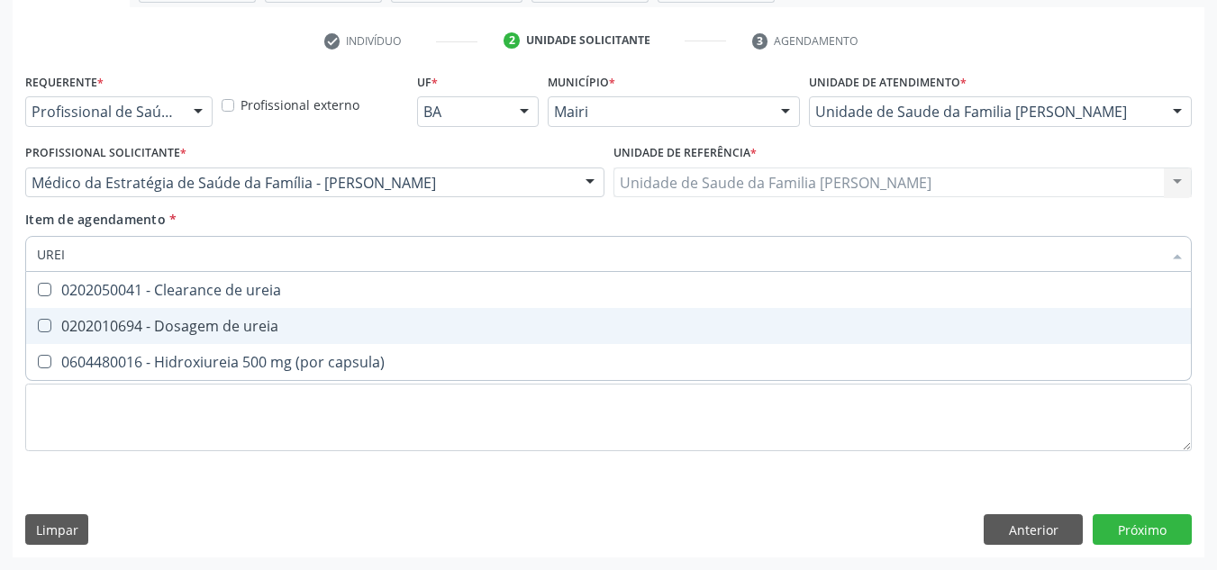
click at [299, 323] on div "0202010694 - Dosagem de ureia" at bounding box center [608, 326] width 1143 height 14
checkbox ureia "true"
type input "URE"
checkbox ureia "false"
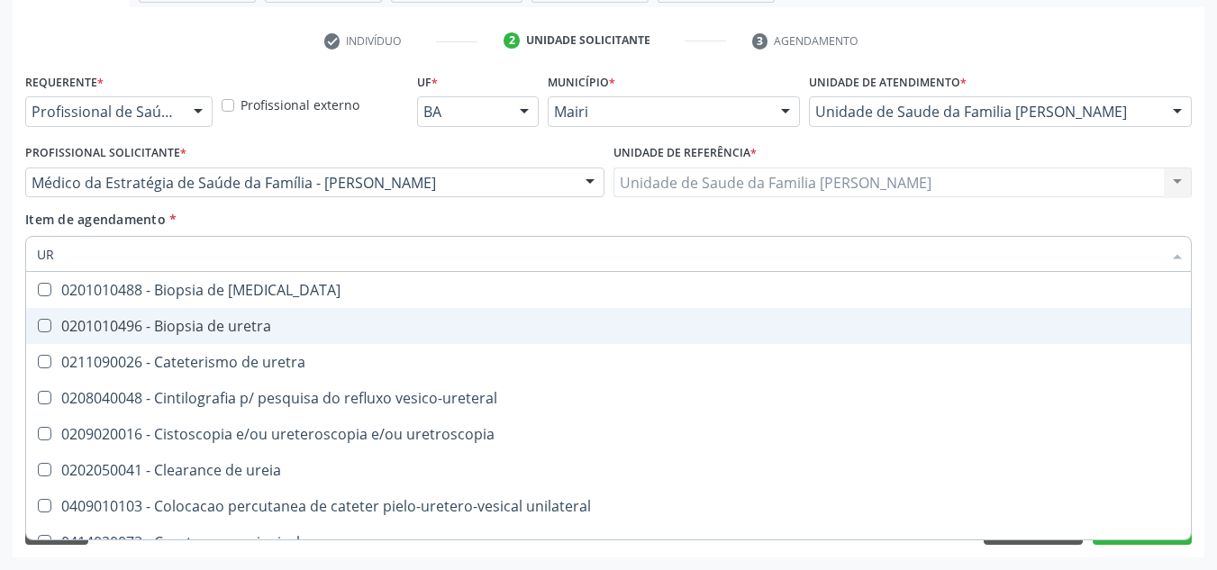
type input "U"
checkbox ureia "false"
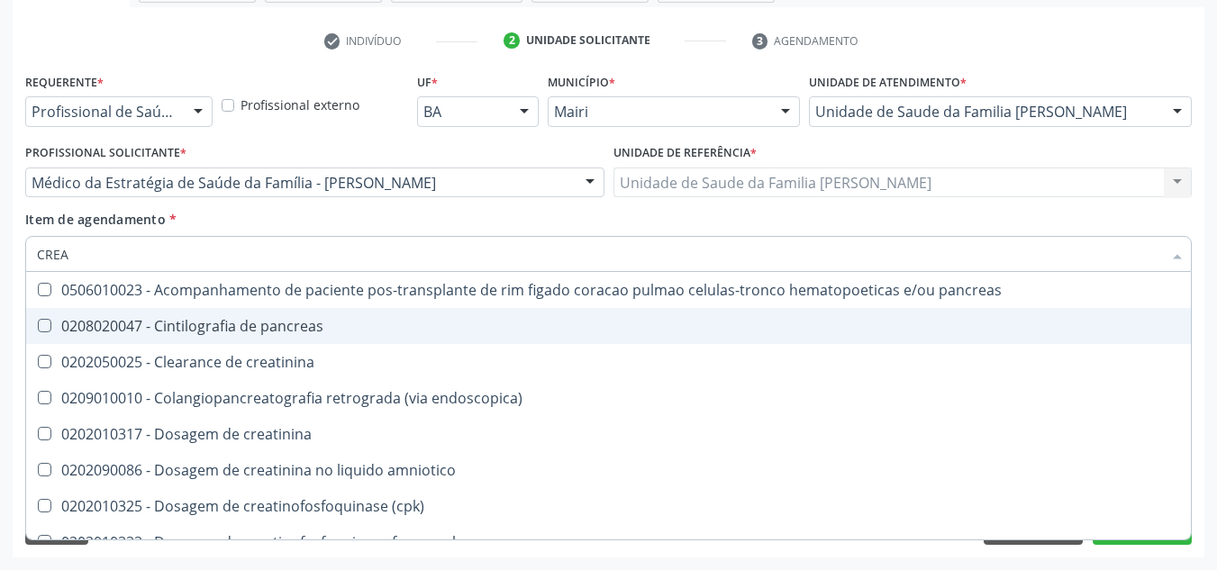
type input "CREAT"
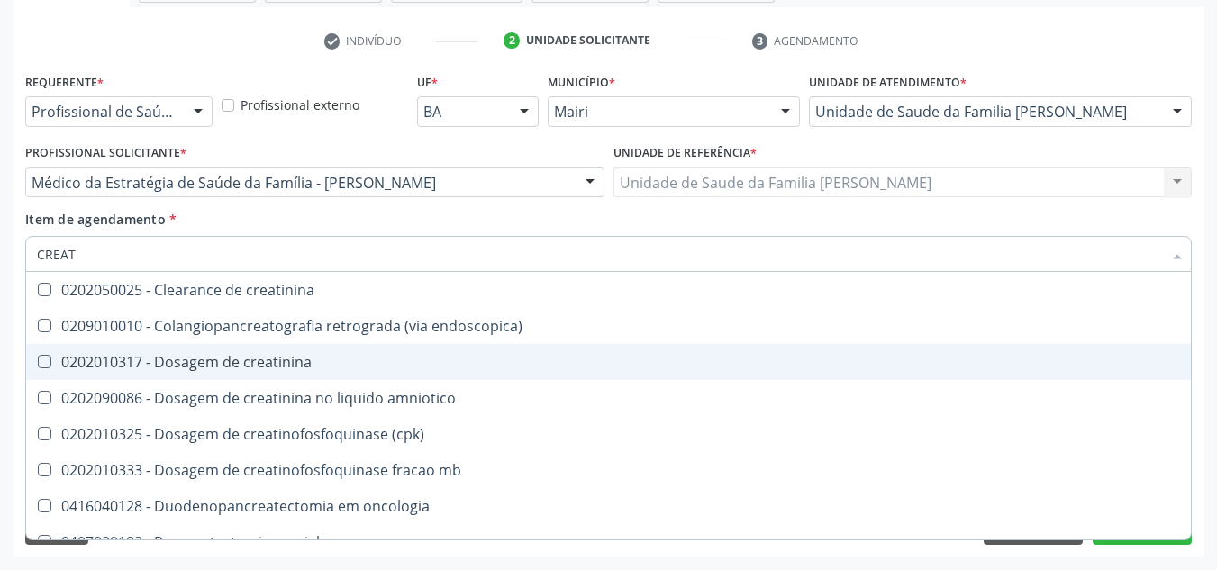
click at [294, 355] on div "0202010317 - Dosagem de creatinina" at bounding box center [608, 362] width 1143 height 14
checkbox creatinina "true"
type input "CREA"
checkbox creatinina "false"
checkbox \(cpk\) "true"
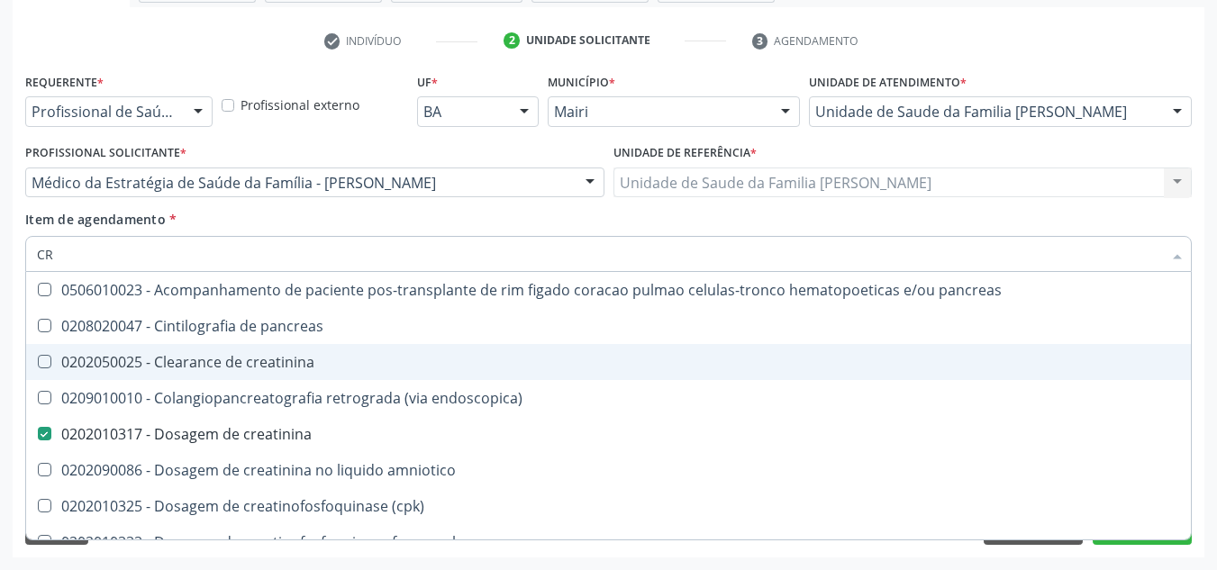
type input "C"
checkbox creatinina "false"
checkbox oncologia "false"
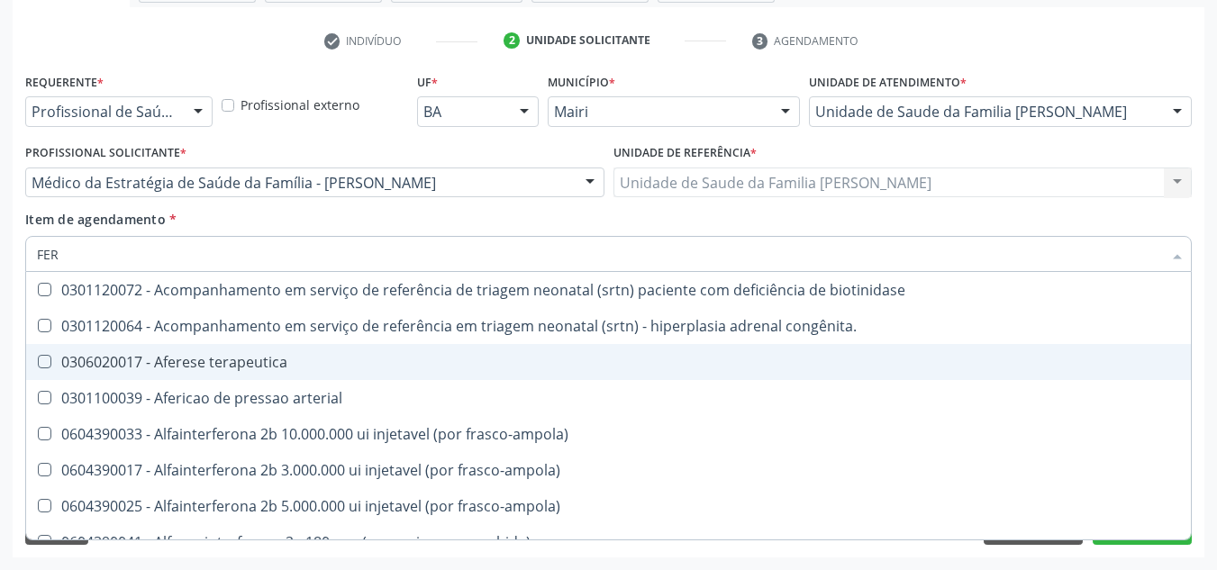
type input "FERR"
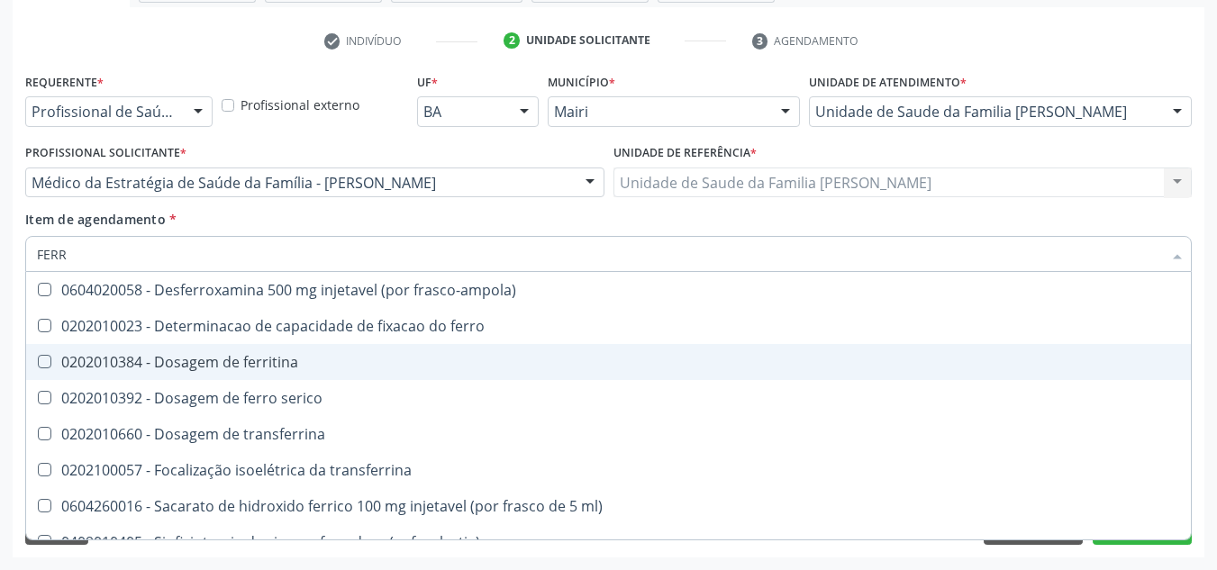
click at [294, 356] on div "0202010384 - Dosagem de ferritina" at bounding box center [608, 362] width 1143 height 14
checkbox ferritina "true"
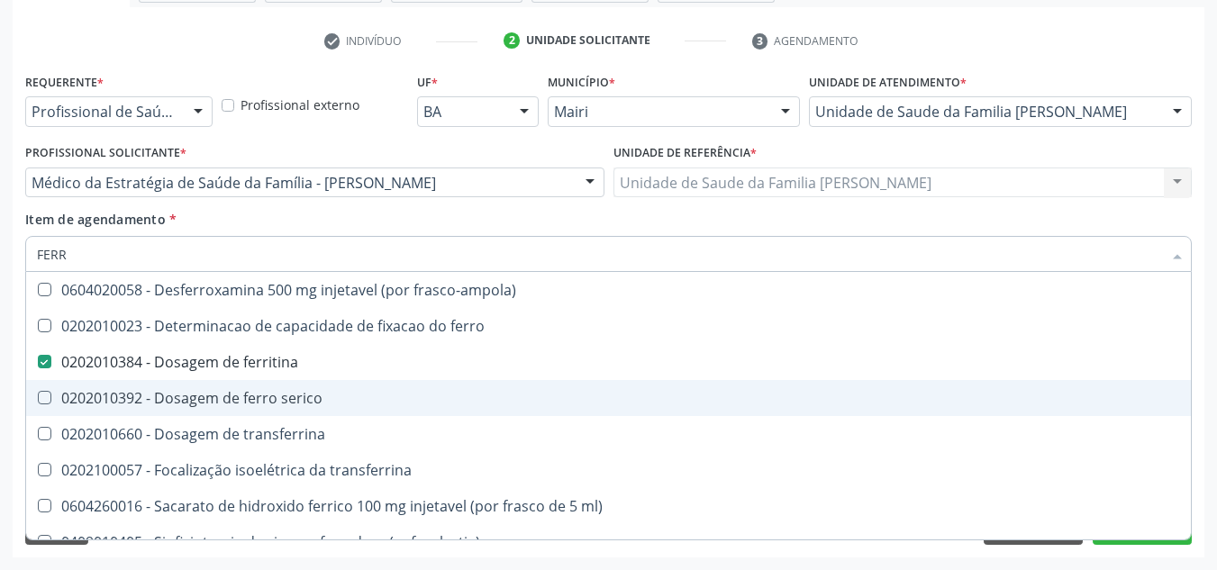
click at [294, 397] on div "0202010392 - Dosagem de ferro serico" at bounding box center [608, 398] width 1143 height 14
checkbox serico "true"
type input "FER"
checkbox ferritina "false"
checkbox serico "false"
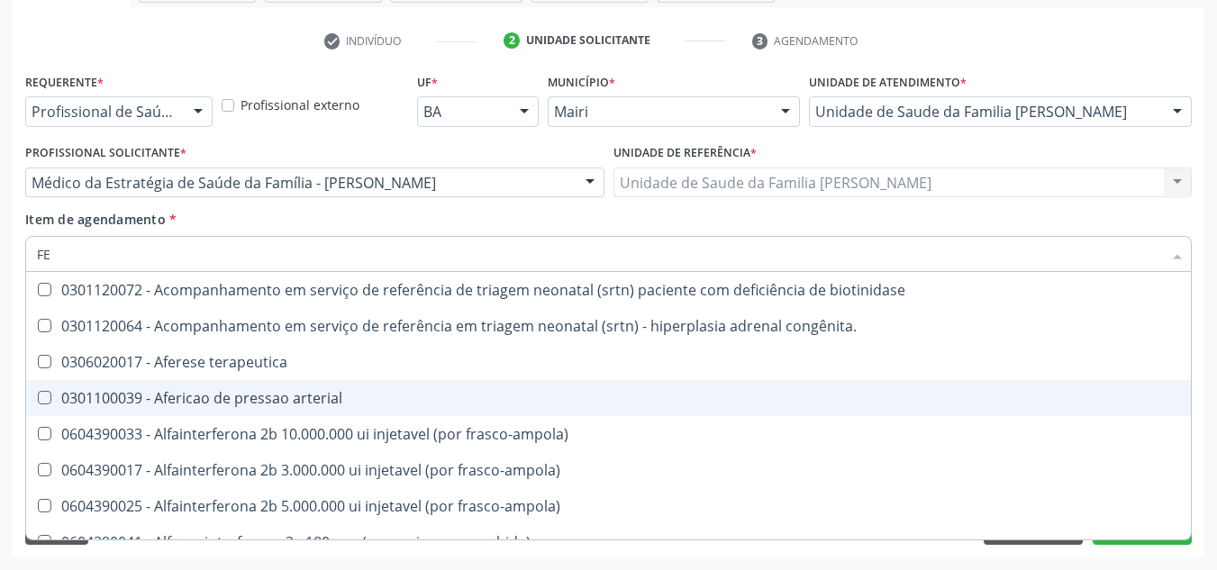
type input "F"
checkbox ferritina "false"
checkbox serico "false"
checkbox interferencia "false"
checkbox inferior "false"
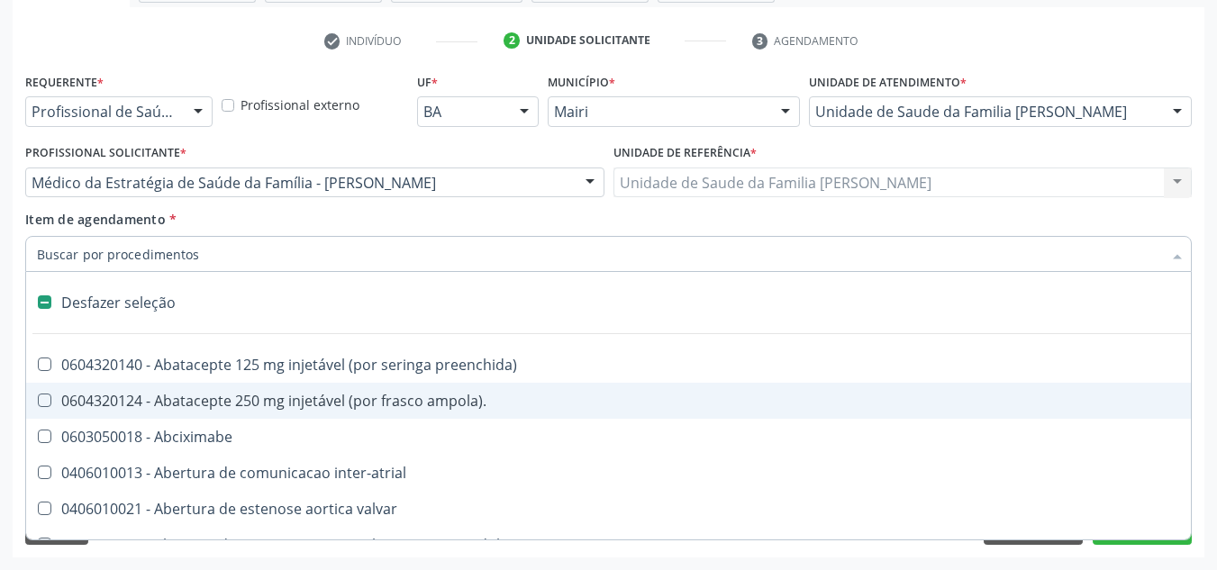
type input "U"
checkbox sexual "true"
checkbox aparentado "true"
checkbox transplante "true"
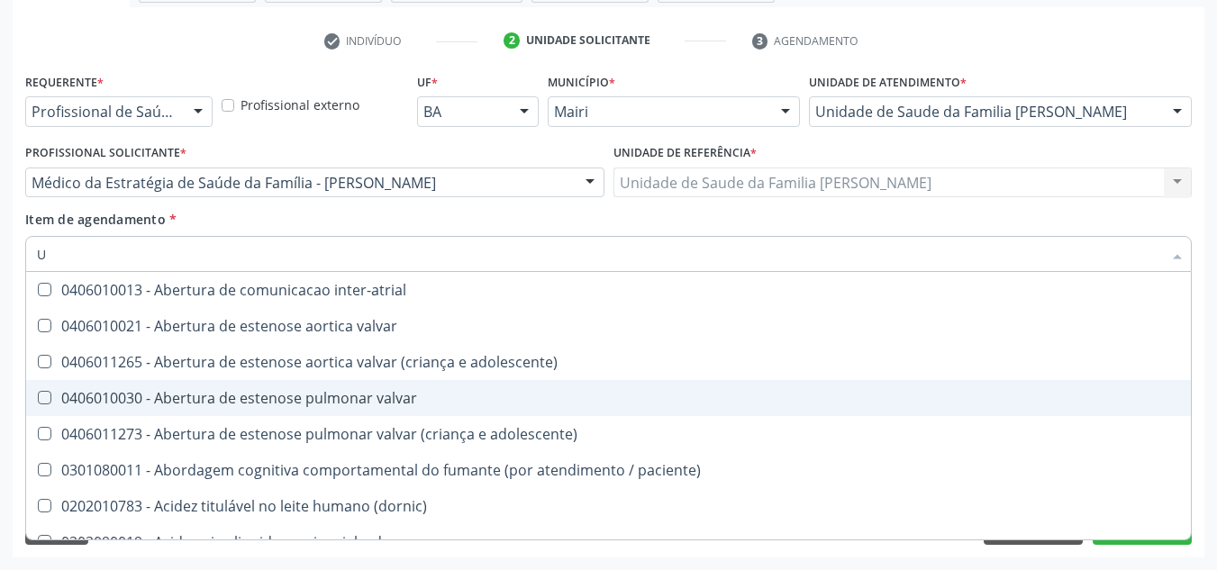
type input "UR"
checkbox nivel "true"
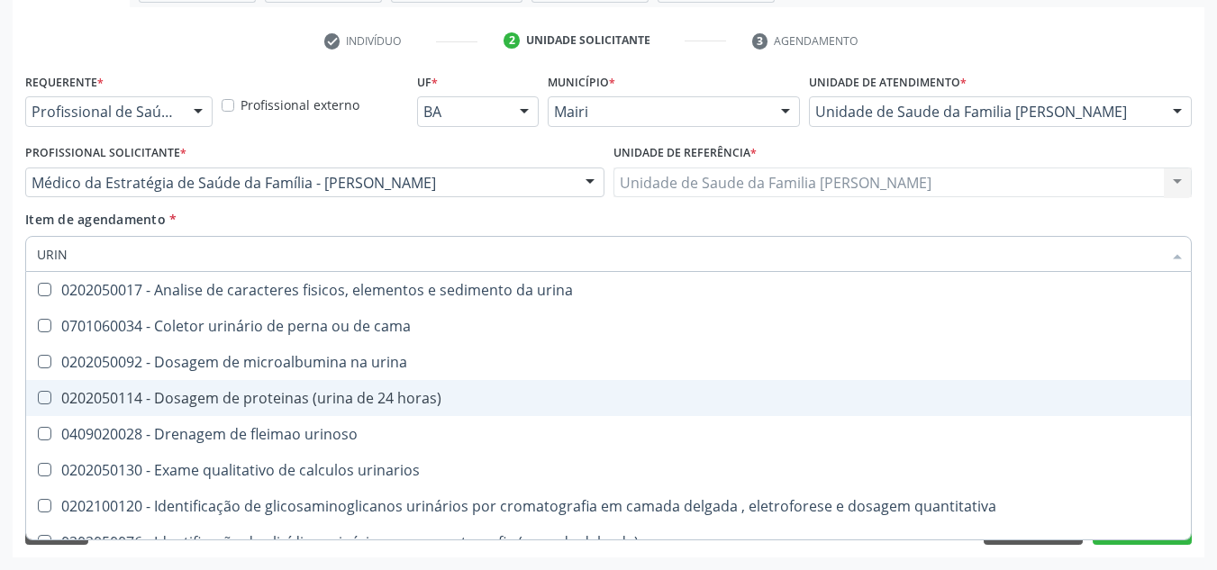
type input "URINA"
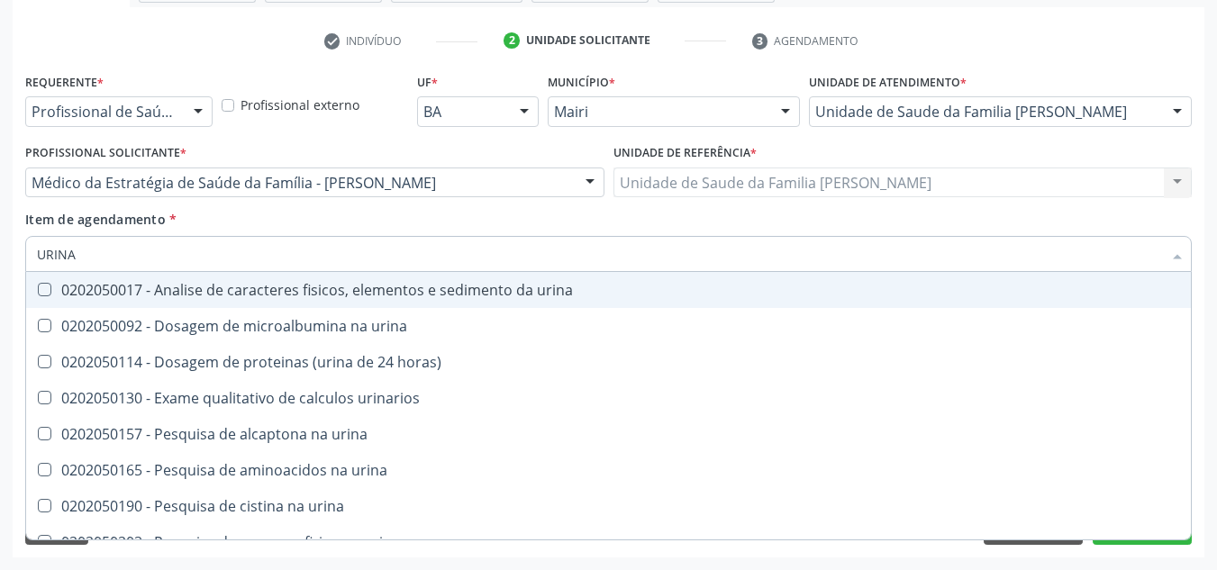
click at [308, 293] on div "0202050017 - Analise de caracteres fisicos, elementos e sedimento da urina" at bounding box center [608, 290] width 1143 height 14
checkbox urina "true"
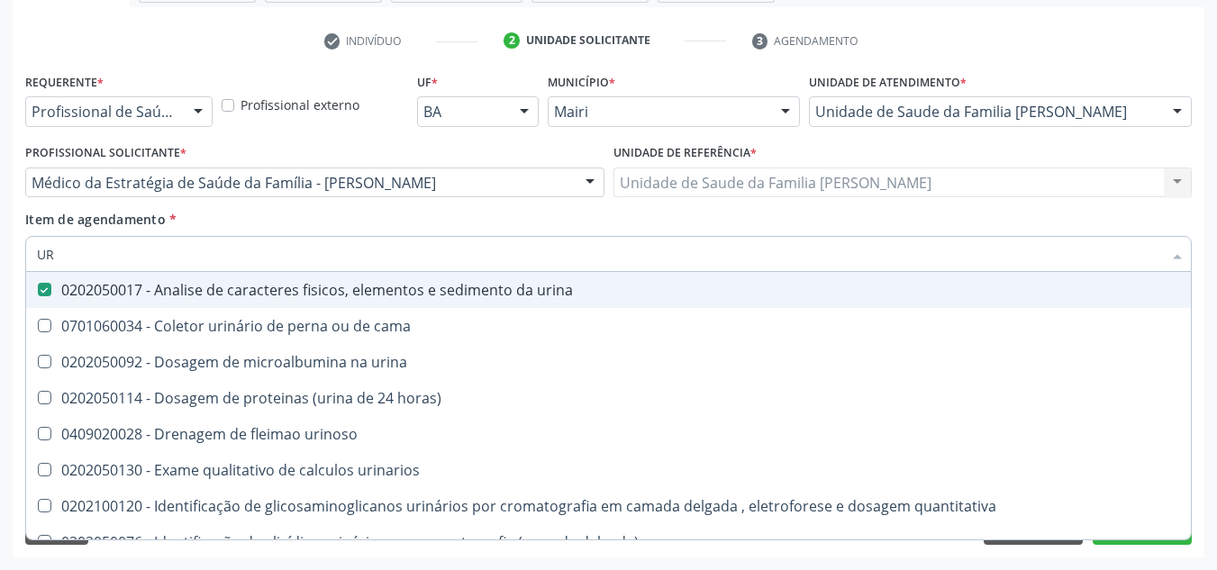
type input "U"
checkbox urina "false"
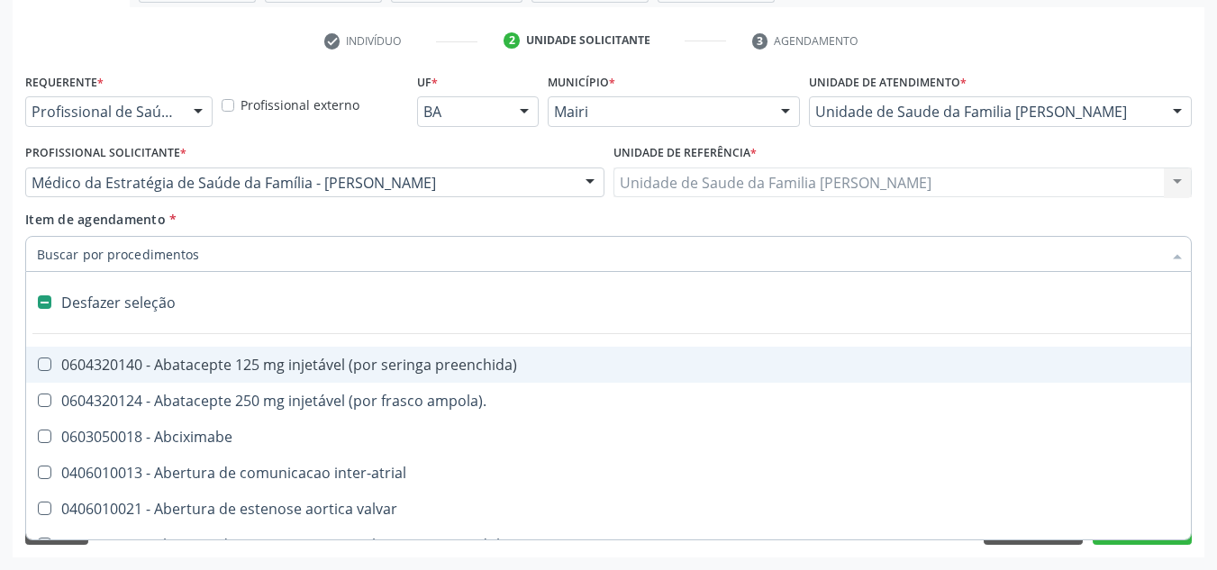
type input "F"
checkbox reabilitacao "true"
checkbox urina "false"
checkbox implantavel "true"
checkbox leitura "true"
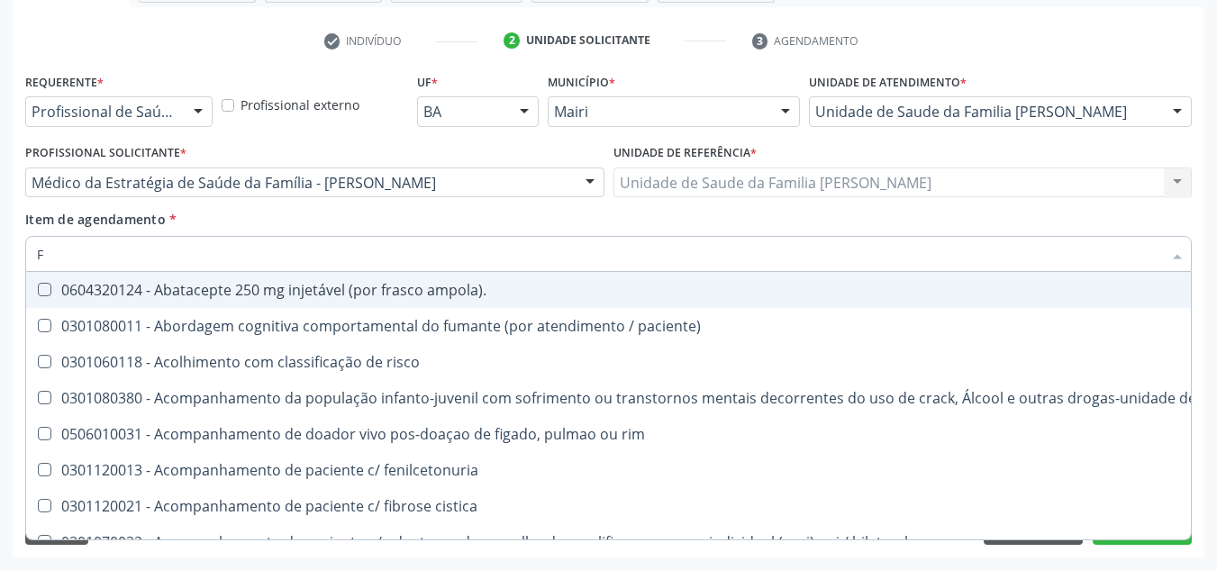
type input "FE"
checkbox urina "false"
checkbox b "true"
checkbox c "true"
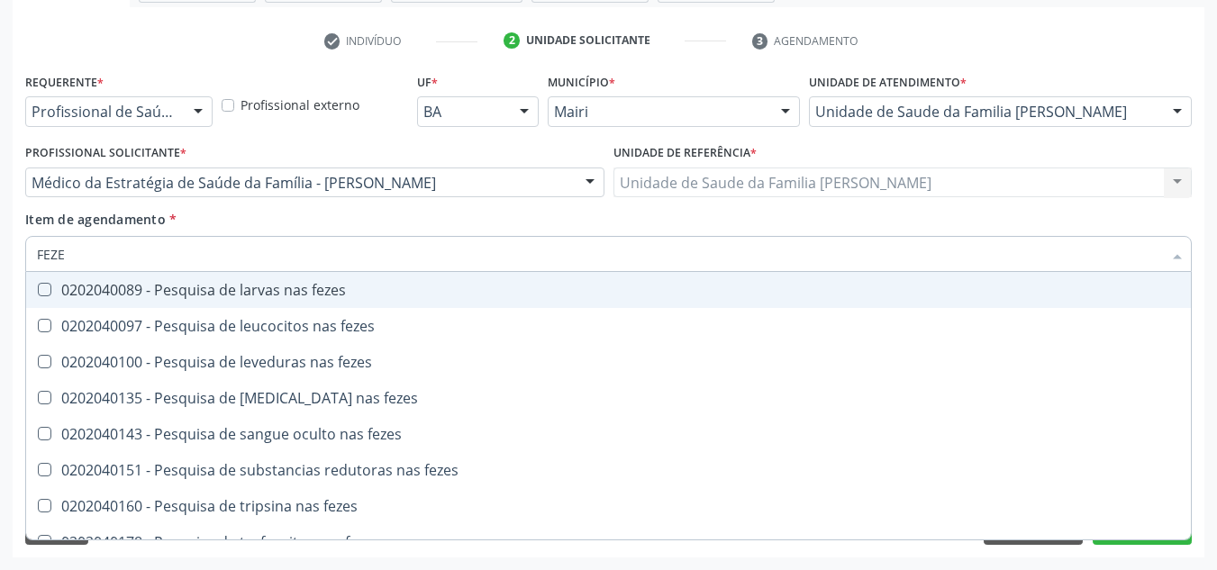
type input "FEZES"
click at [308, 293] on div "0202040089 - Pesquisa de larvas nas fezes" at bounding box center [608, 290] width 1143 height 14
checkbox fezes "true"
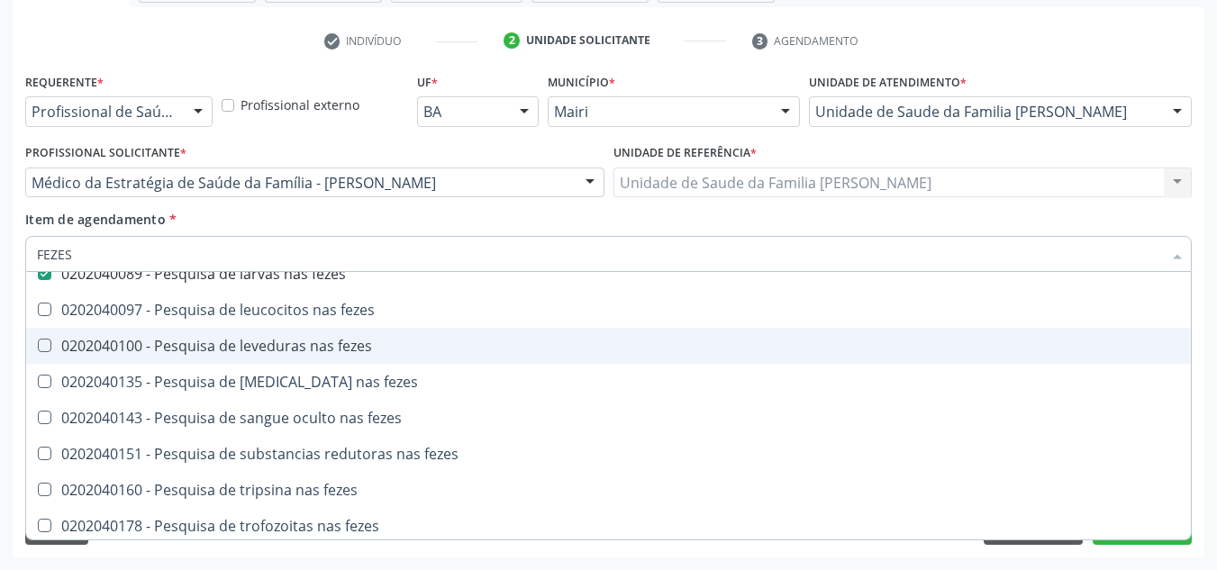
scroll to position [21, 0]
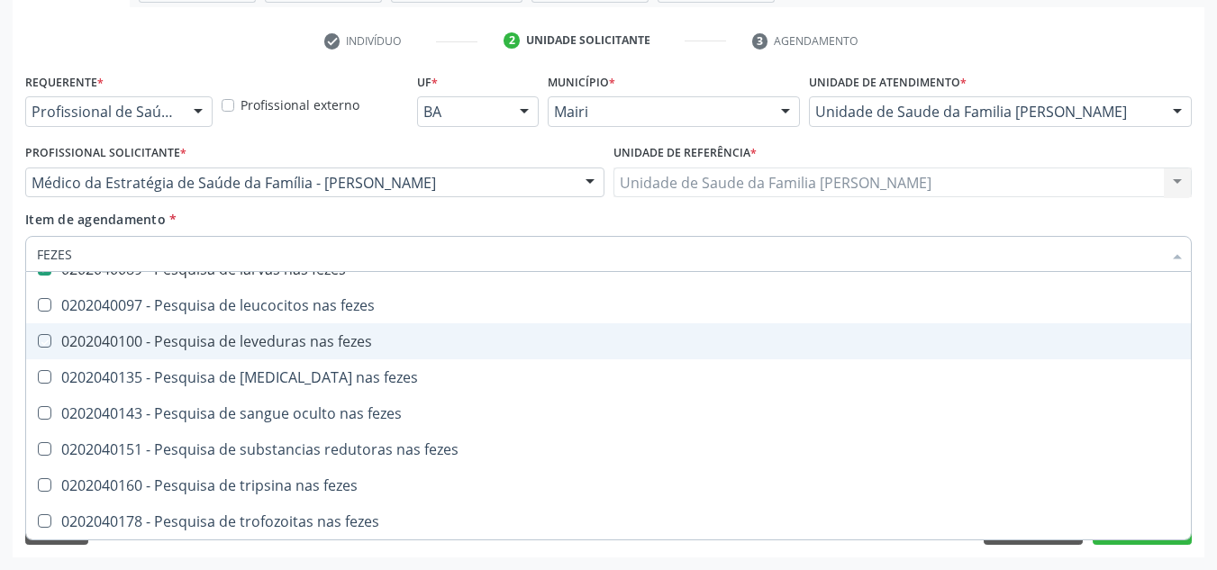
click at [1204, 320] on div "Acompanhamento Acompanhe a situação das marcações correntes e finalizadas Relat…" at bounding box center [608, 173] width 1217 height 793
checkbox fezes "true"
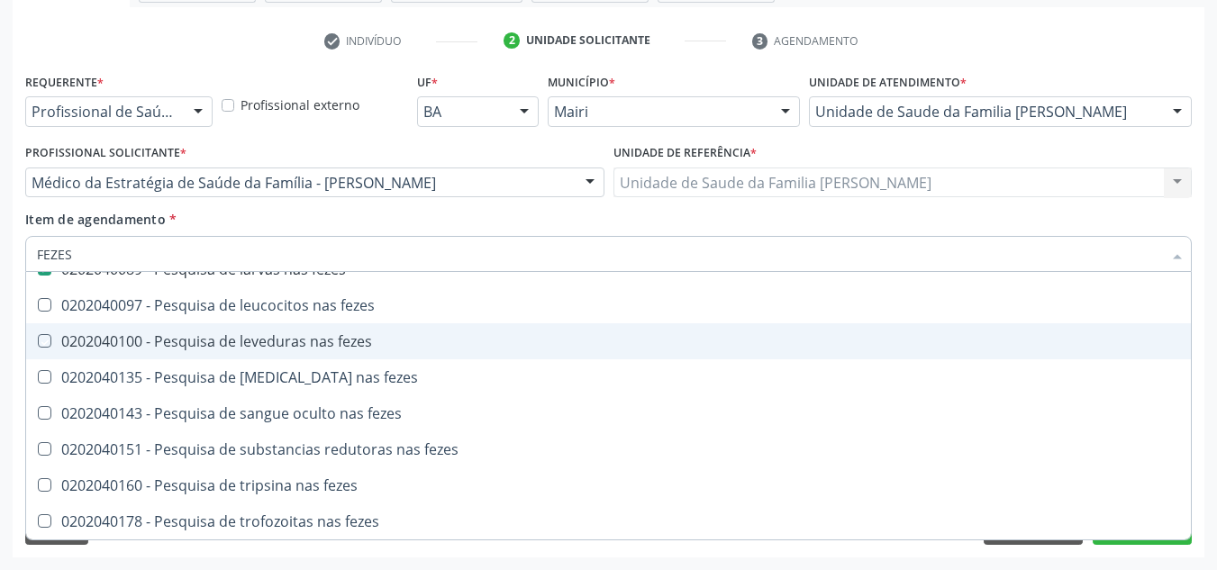
checkbox fezes "true"
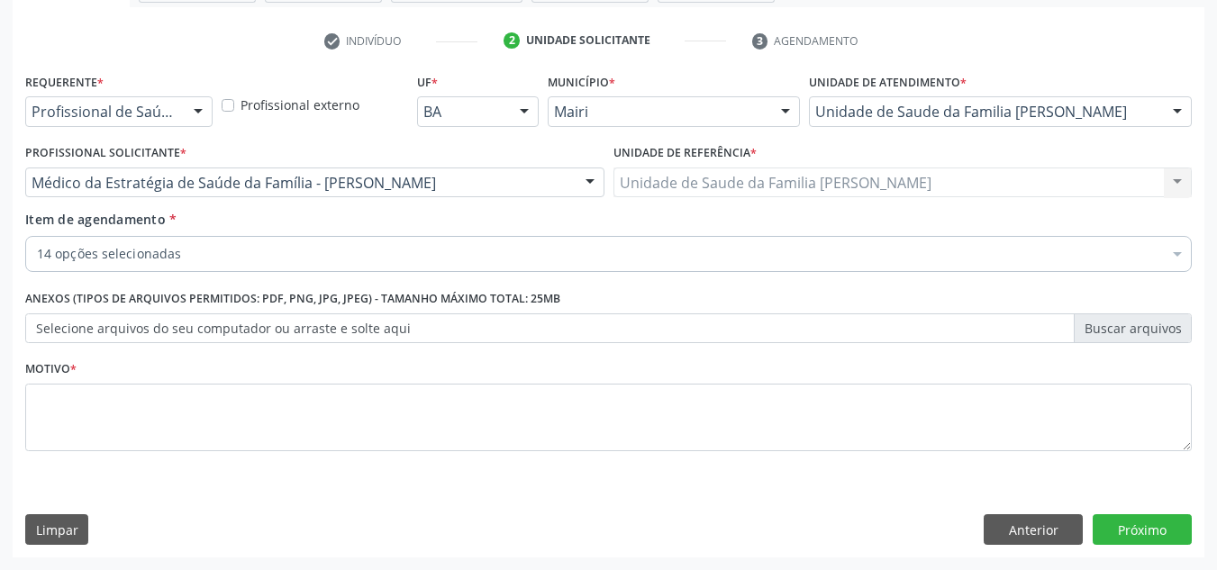
scroll to position [0, 0]
click at [1144, 525] on button "Próximo" at bounding box center [1141, 529] width 99 height 31
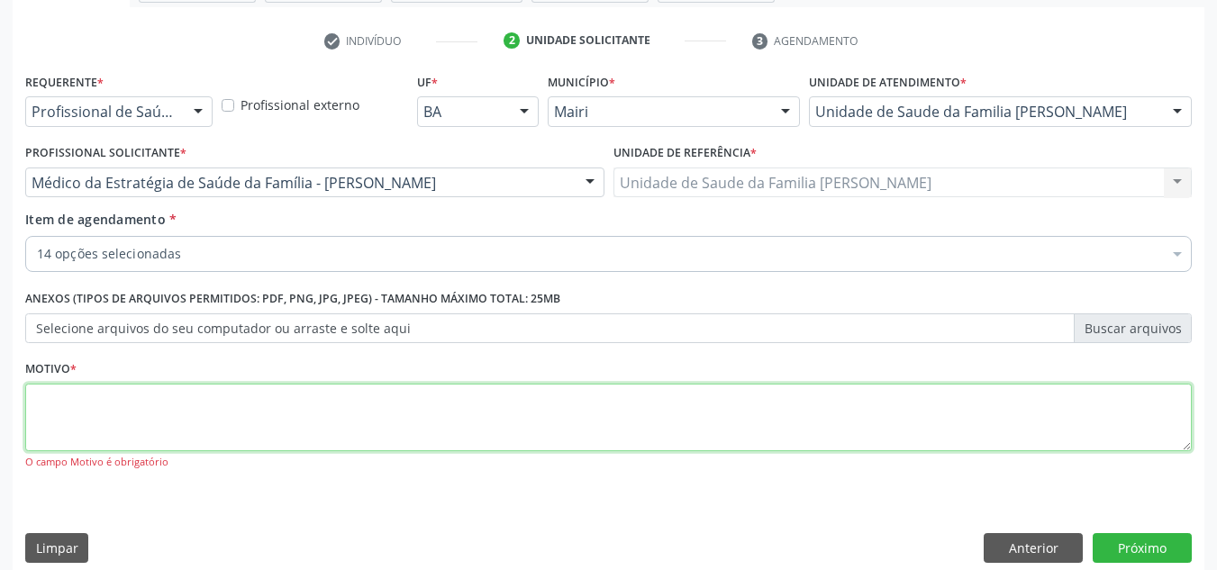
click at [527, 432] on textarea at bounding box center [608, 418] width 1166 height 68
type textarea "AVALIACAO"
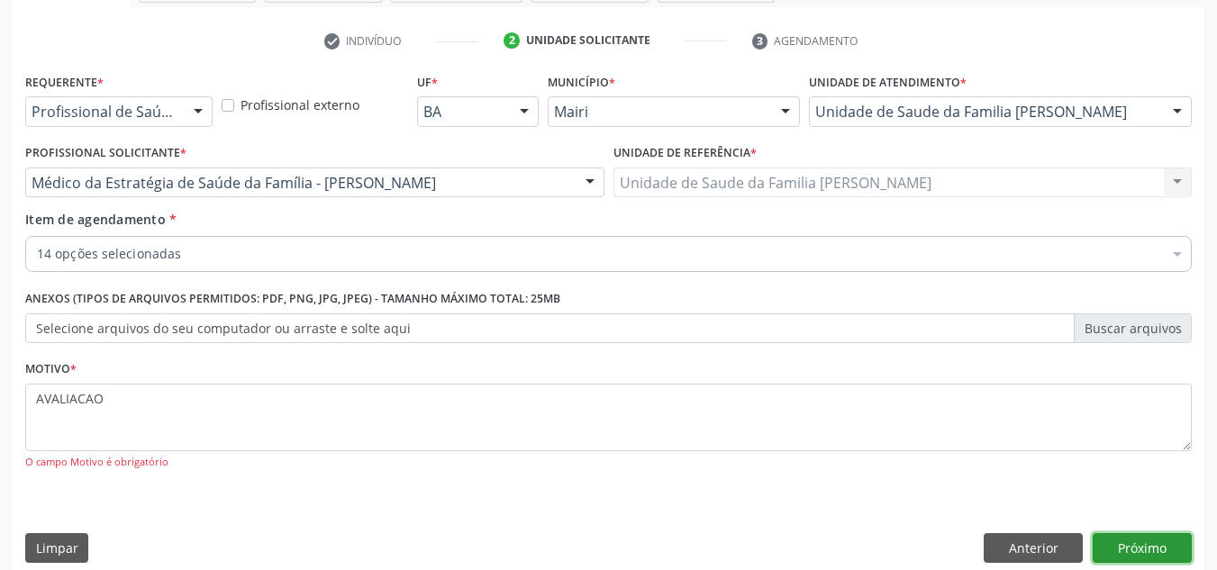
click at [1136, 538] on button "Próximo" at bounding box center [1141, 548] width 99 height 31
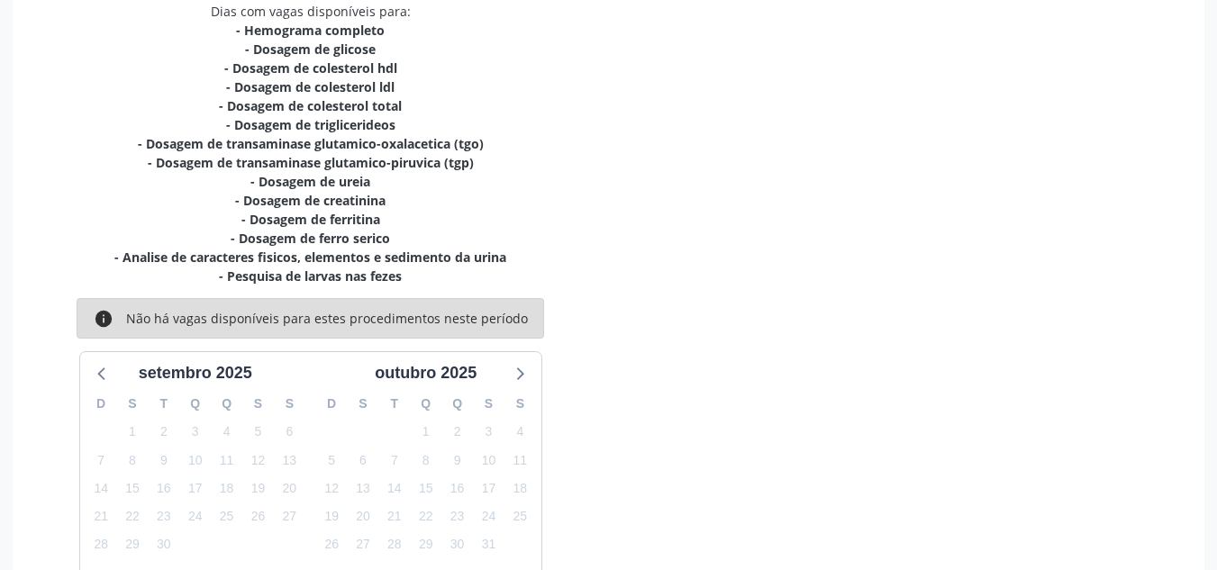
scroll to position [512, 0]
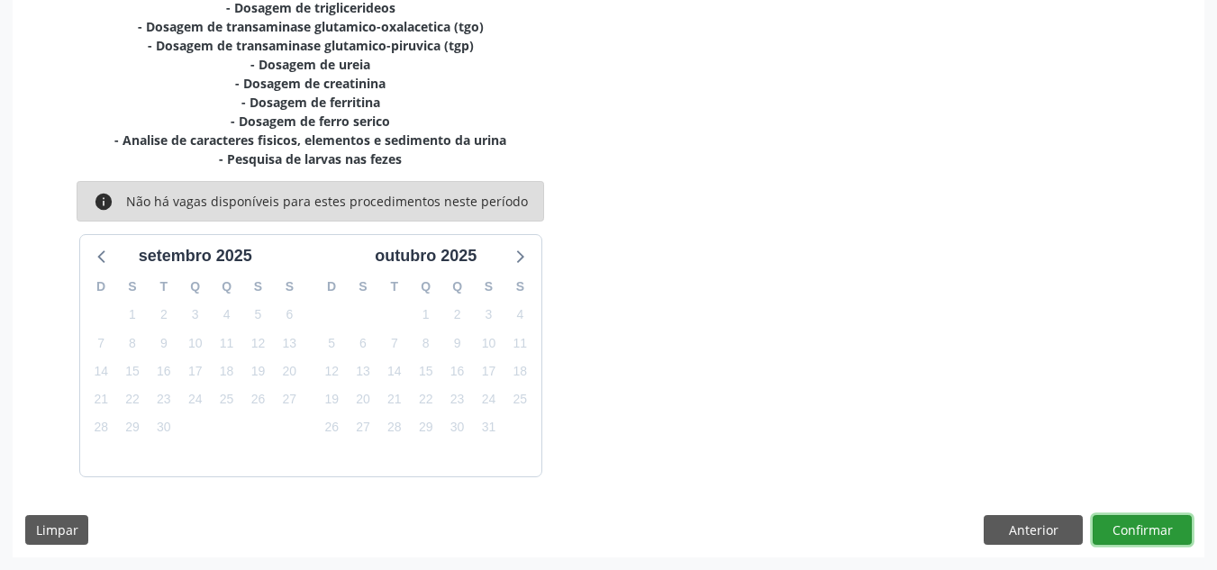
click at [1163, 530] on button "Confirmar" at bounding box center [1141, 530] width 99 height 31
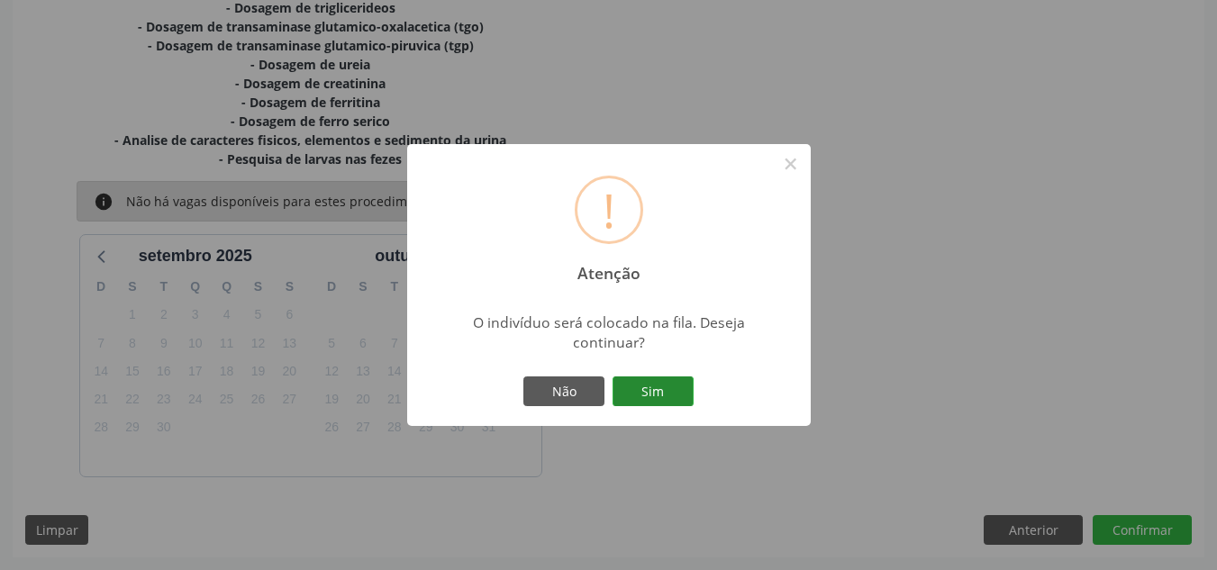
click at [684, 388] on button "Sim" at bounding box center [652, 391] width 81 height 31
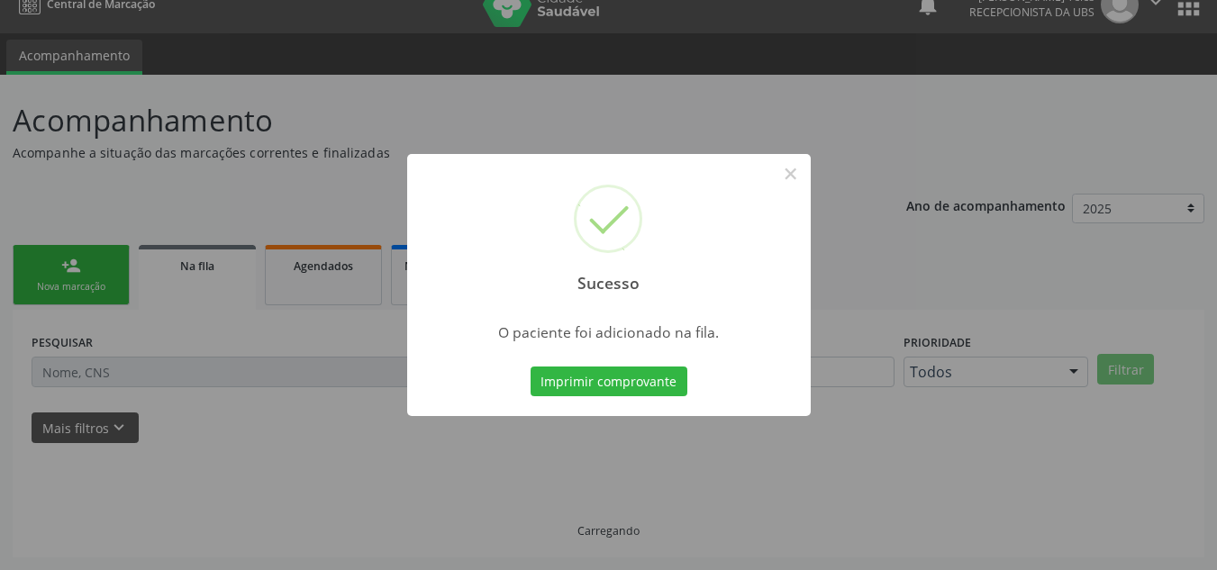
scroll to position [24, 0]
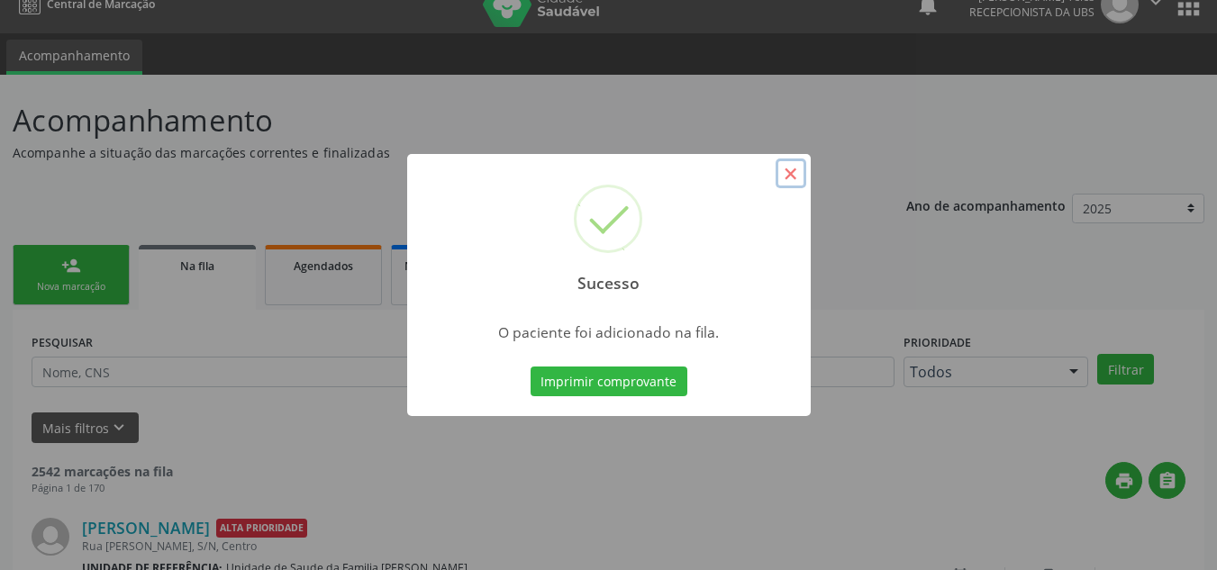
click at [793, 180] on button "×" at bounding box center [790, 173] width 31 height 31
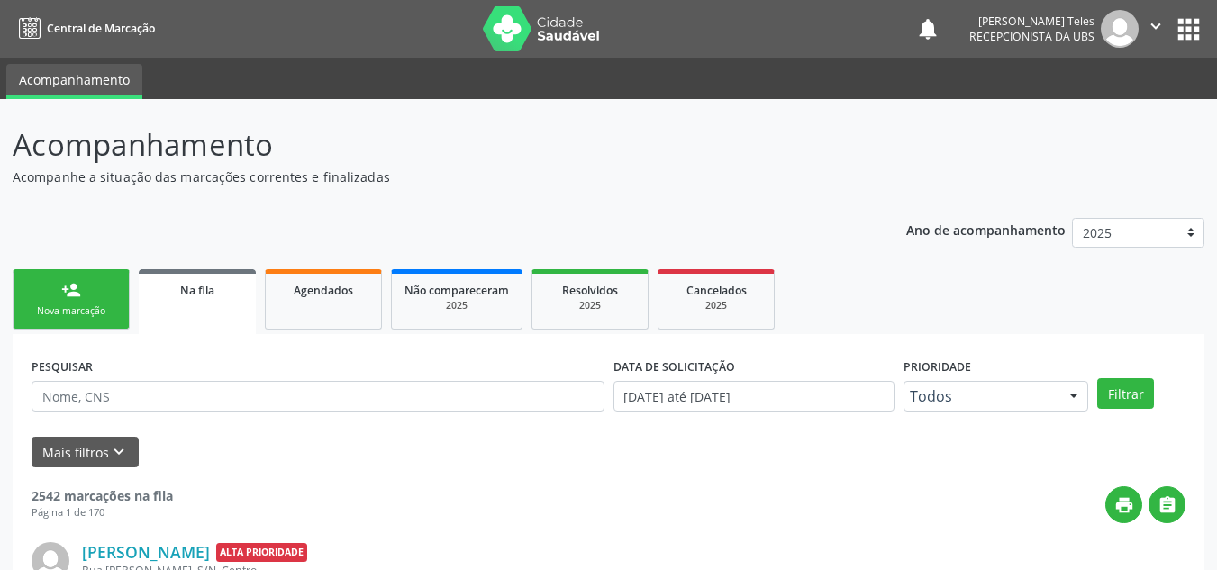
scroll to position [24, 0]
